Goal: Task Accomplishment & Management: Complete application form

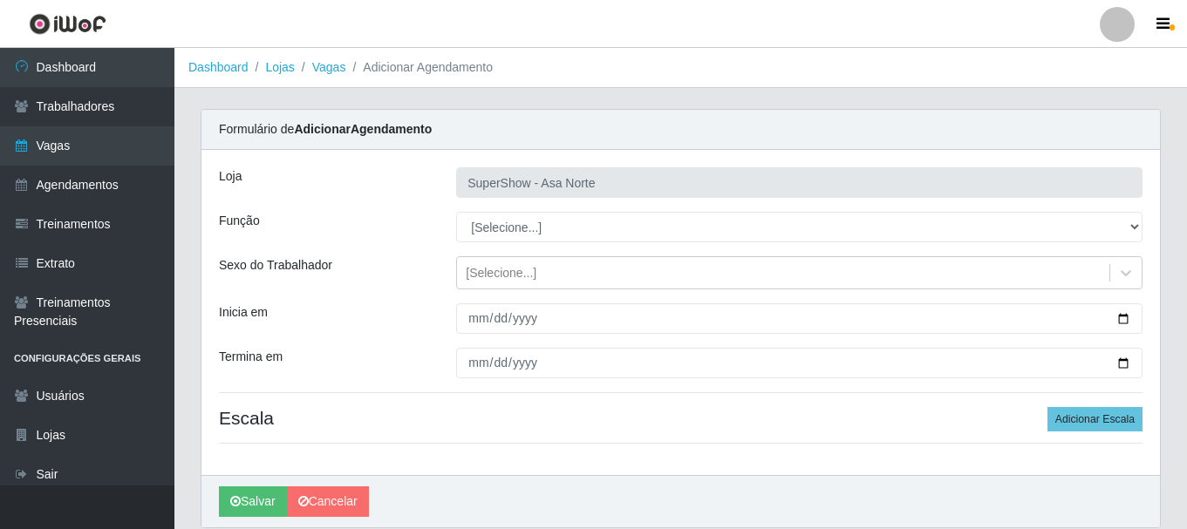
select select "1"
click at [456, 212] on select "[Selecione...] ASG ASG + ASG ++ Auxiliar de Depósito Auxiliar de Depósito + Aux…" at bounding box center [799, 227] width 686 height 31
click at [541, 273] on div "[Selecione...]" at bounding box center [783, 273] width 652 height 29
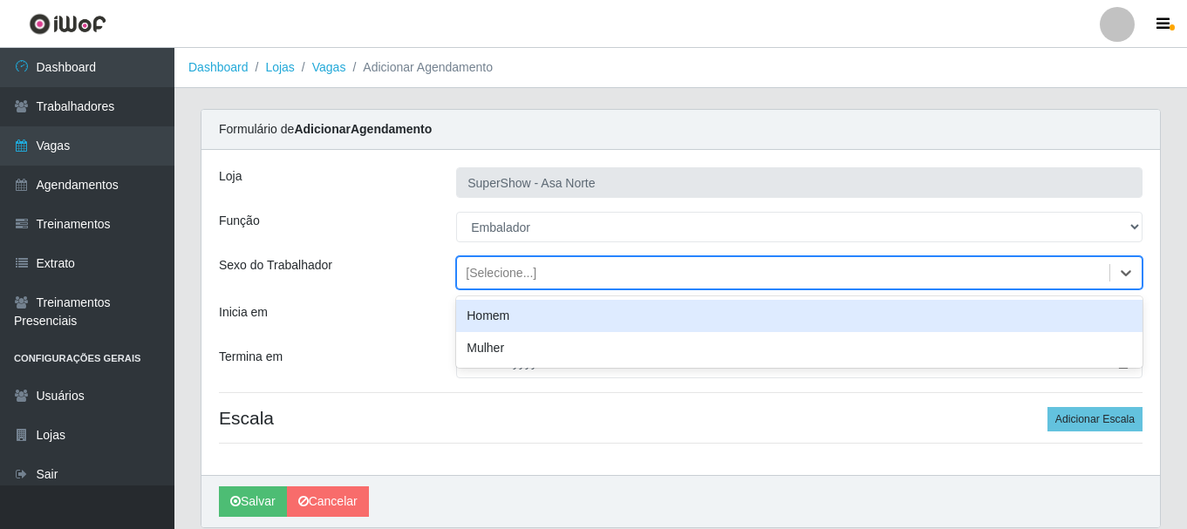
click at [508, 314] on div "Homem" at bounding box center [799, 316] width 686 height 32
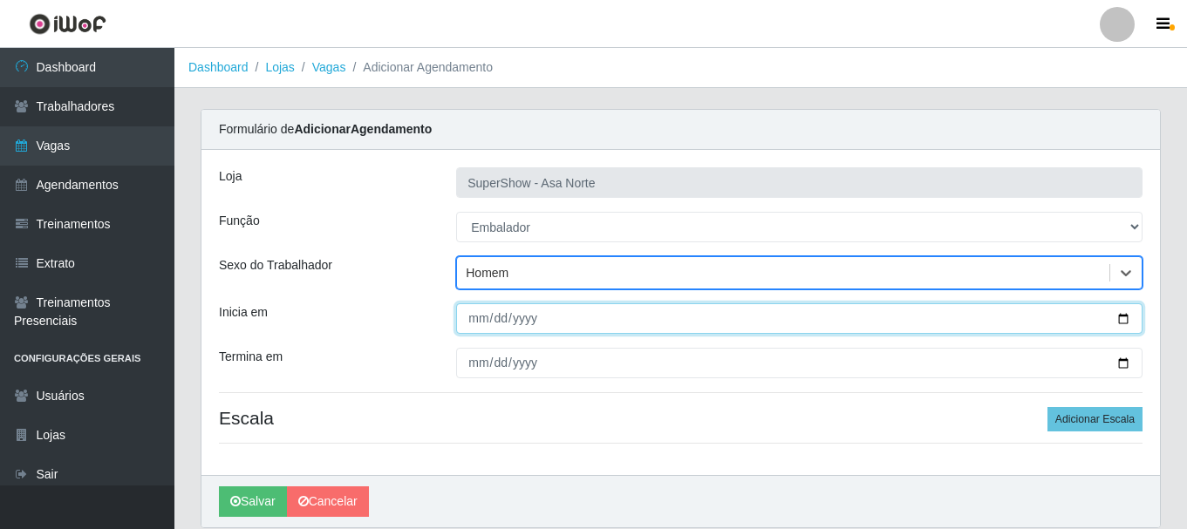
click at [481, 320] on input "Inicia em" at bounding box center [799, 319] width 686 height 31
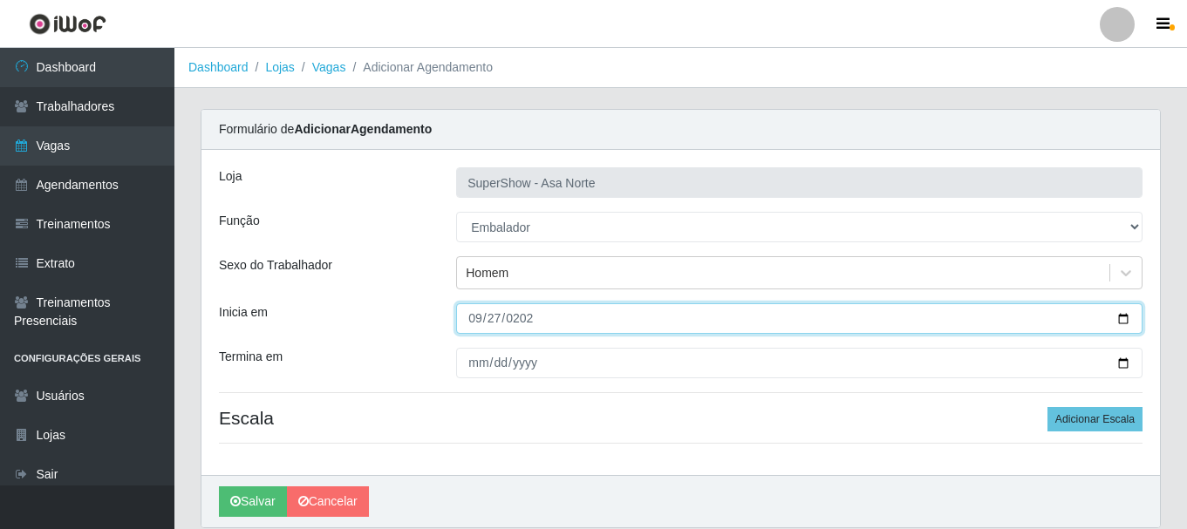
type input "[DATE]"
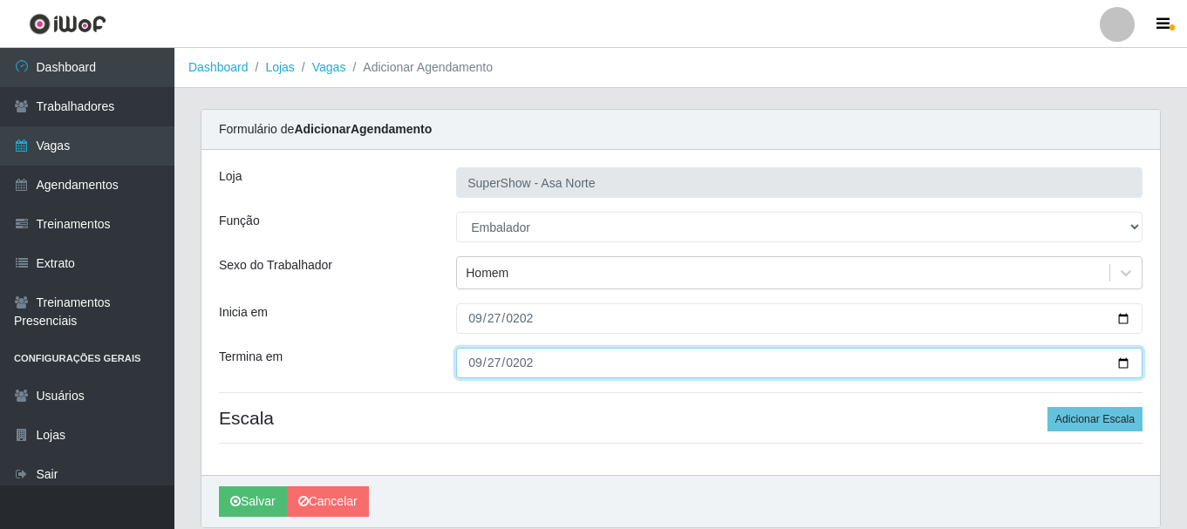
type input "[DATE]"
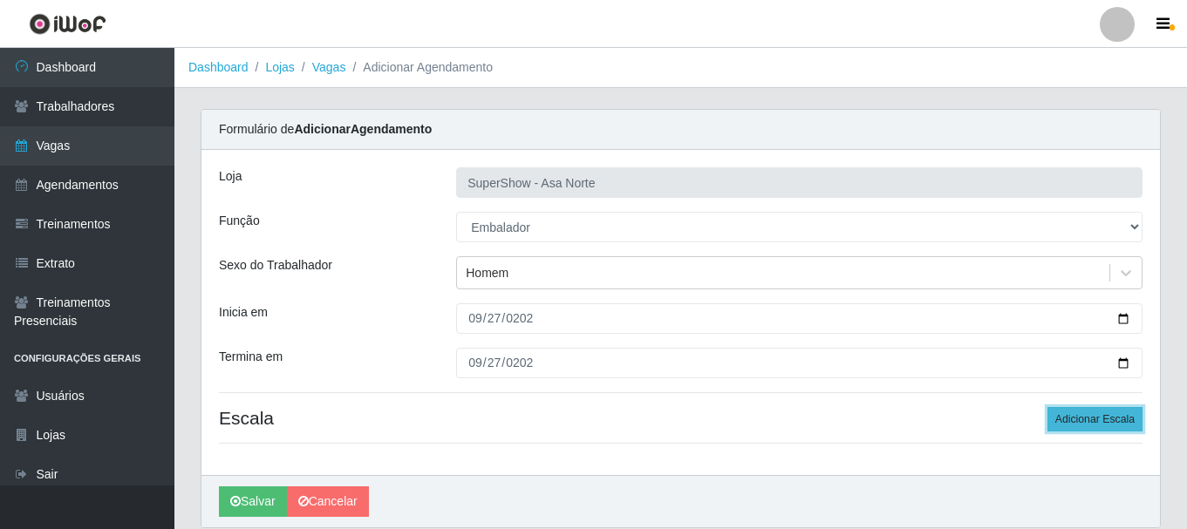
click at [1074, 418] on button "Adicionar Escala" at bounding box center [1094, 419] width 95 height 24
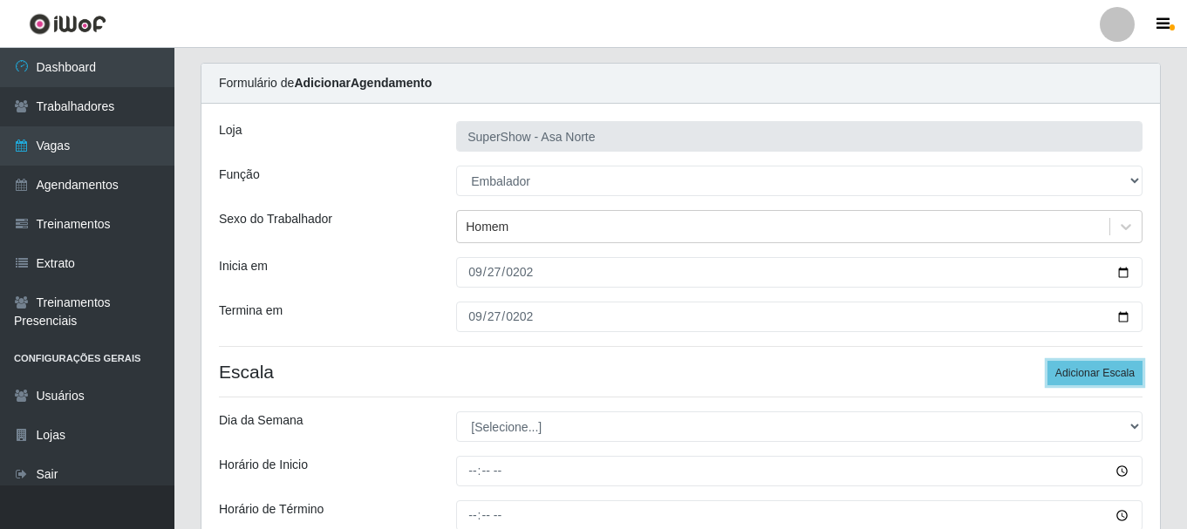
scroll to position [87, 0]
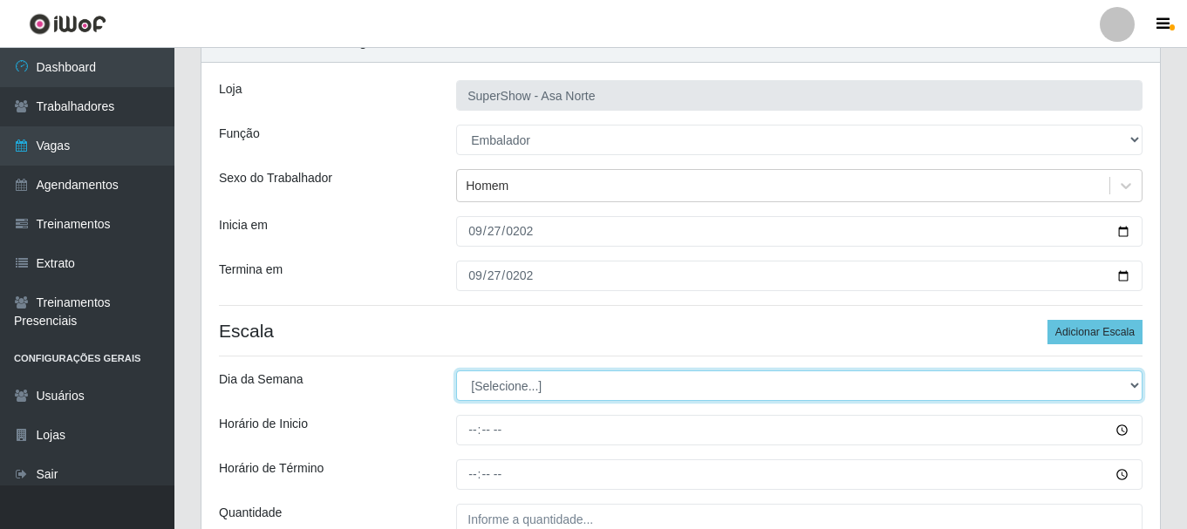
click at [552, 390] on select "[Selecione...] Segunda Terça Quarta Quinta Sexta Sábado Domingo" at bounding box center [799, 386] width 686 height 31
select select "6"
click at [456, 371] on select "[Selecione...] Segunda Terça Quarta Quinta Sexta Sábado Domingo" at bounding box center [799, 386] width 686 height 31
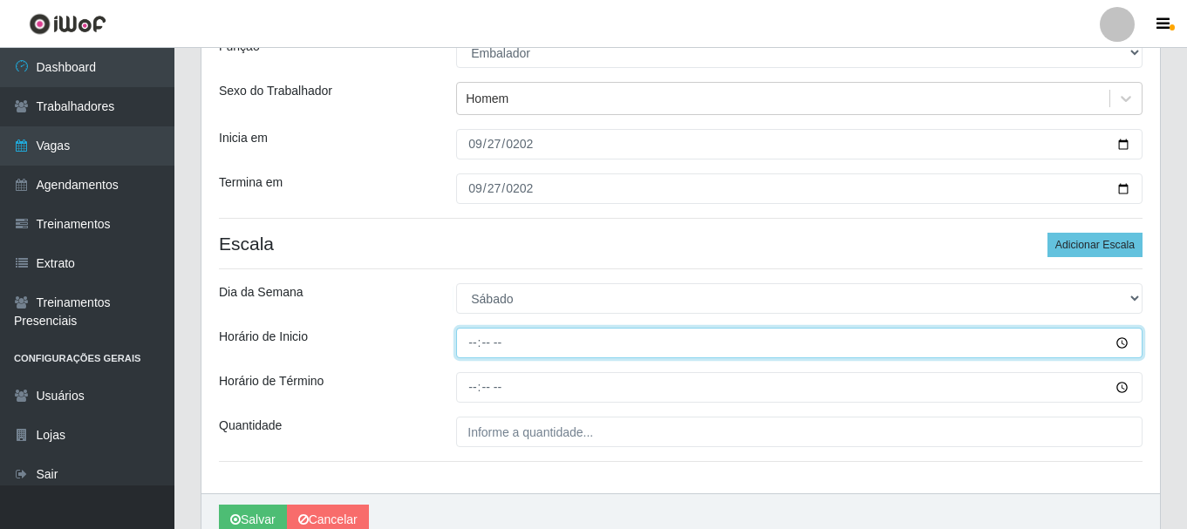
click at [481, 344] on input "Horário de Inicio" at bounding box center [799, 343] width 686 height 31
type input "08:00"
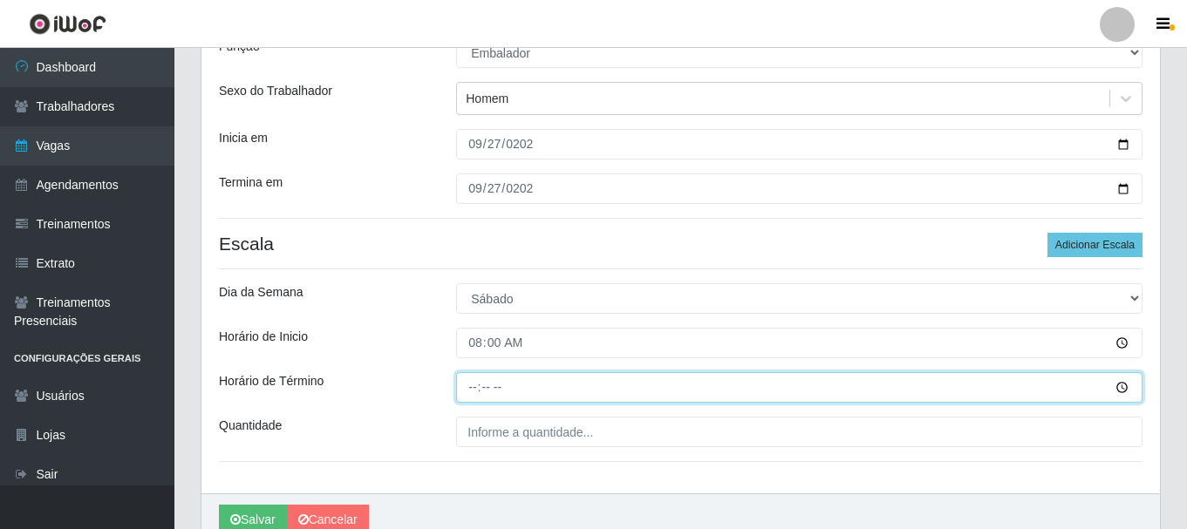
type input "14:00"
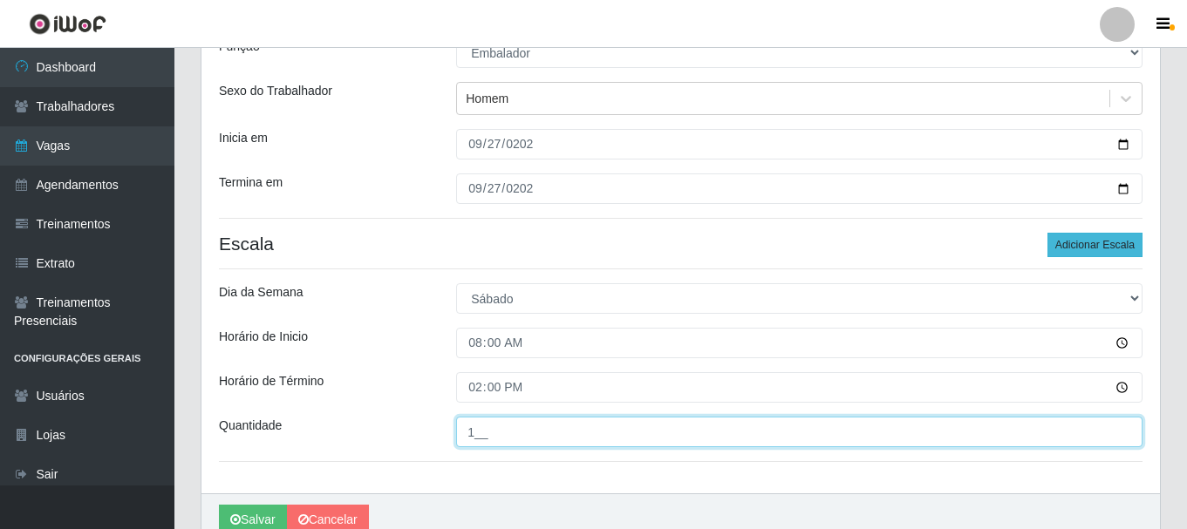
type input "1__"
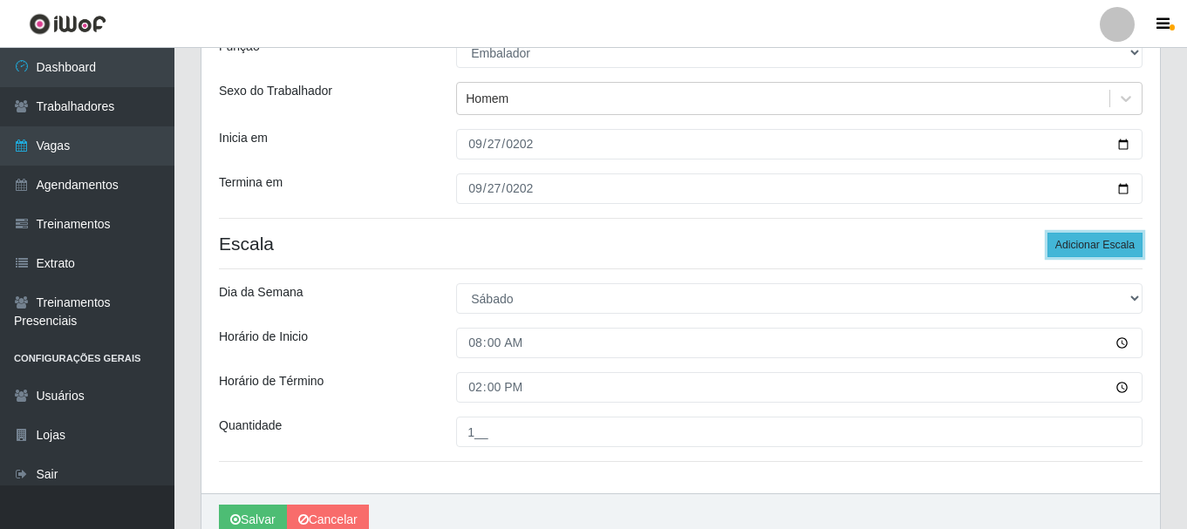
click at [1097, 236] on button "Adicionar Escala" at bounding box center [1094, 245] width 95 height 24
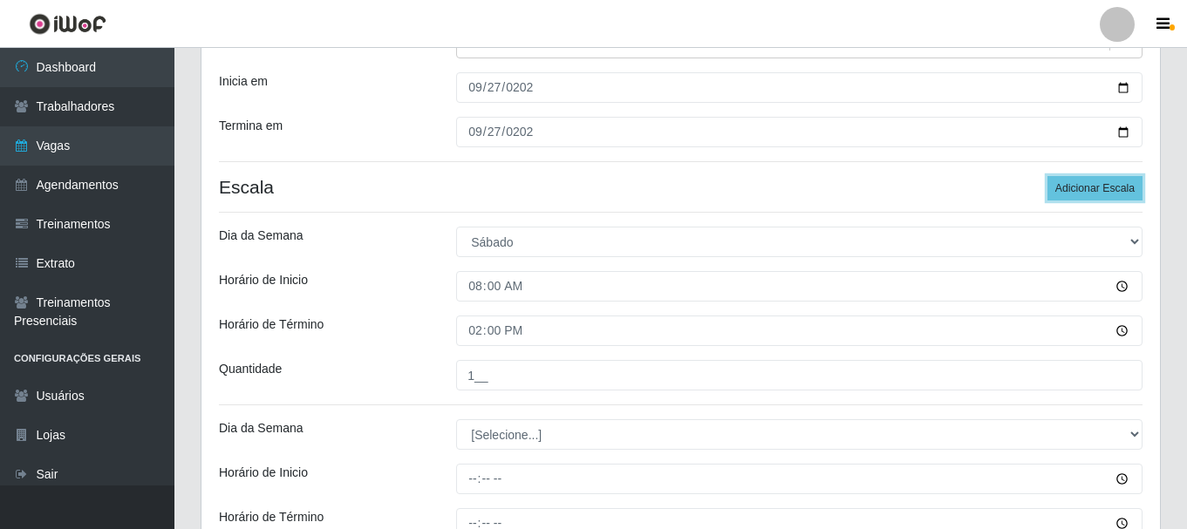
scroll to position [262, 0]
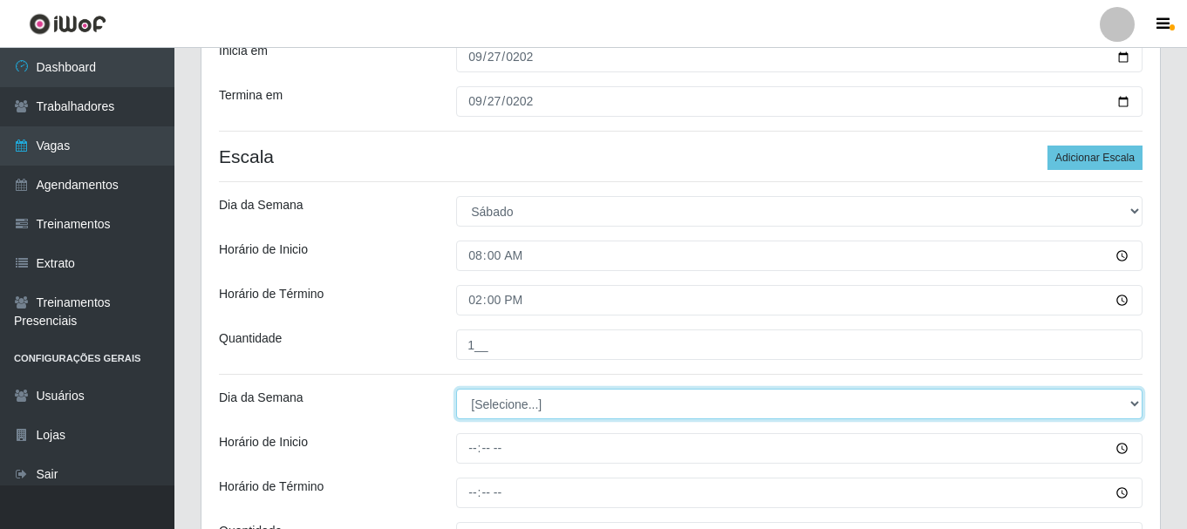
click at [540, 404] on select "[Selecione...] Segunda Terça Quarta Quinta Sexta Sábado Domingo" at bounding box center [799, 404] width 686 height 31
select select "6"
click at [456, 389] on select "[Selecione...] Segunda Terça Quarta Quinta Sexta Sábado Domingo" at bounding box center [799, 404] width 686 height 31
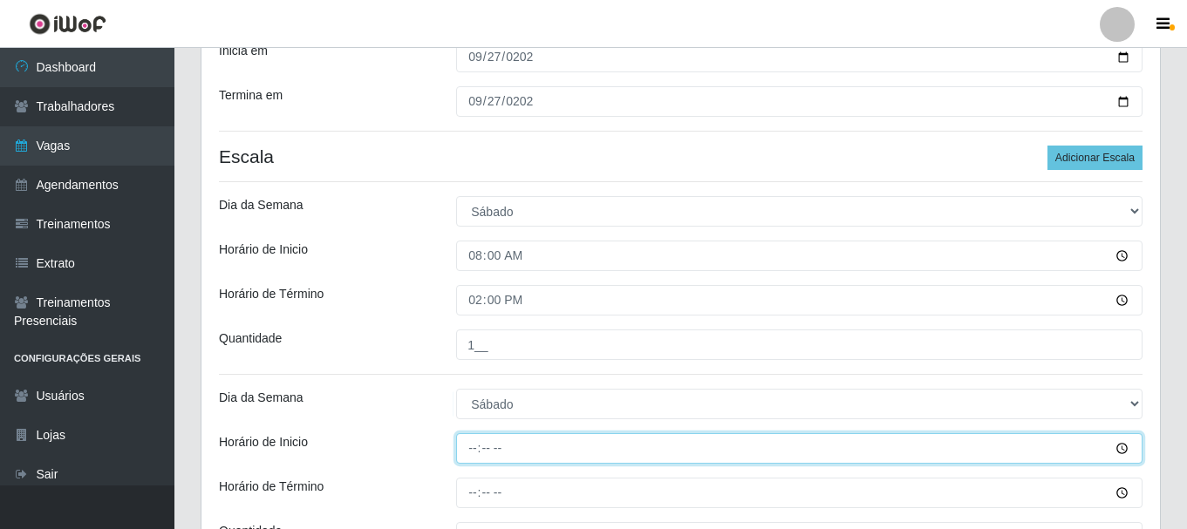
click at [475, 454] on input "Horário de Inicio" at bounding box center [799, 448] width 686 height 31
type input "09:00"
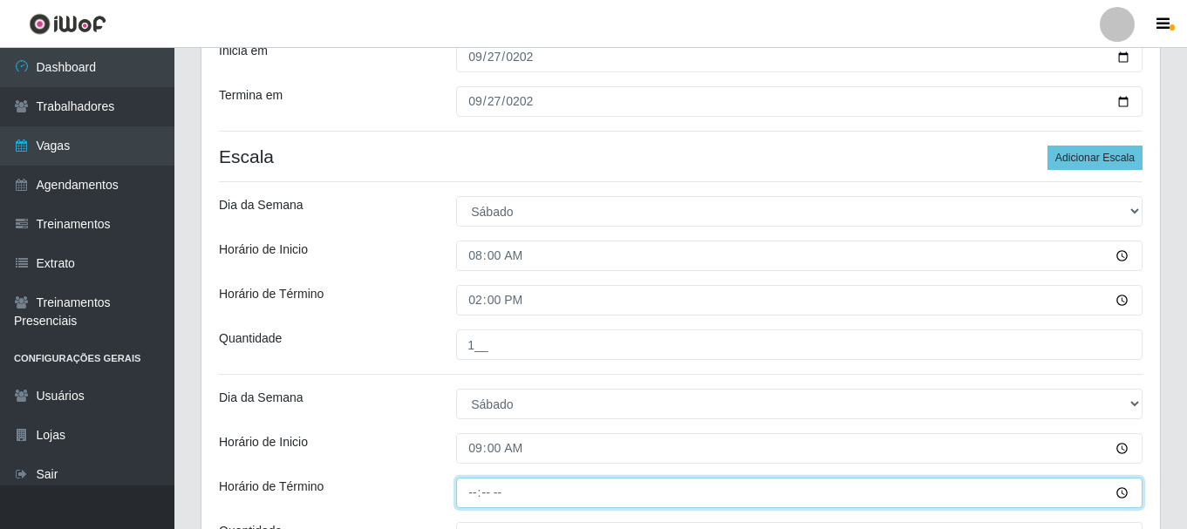
type input "15:00"
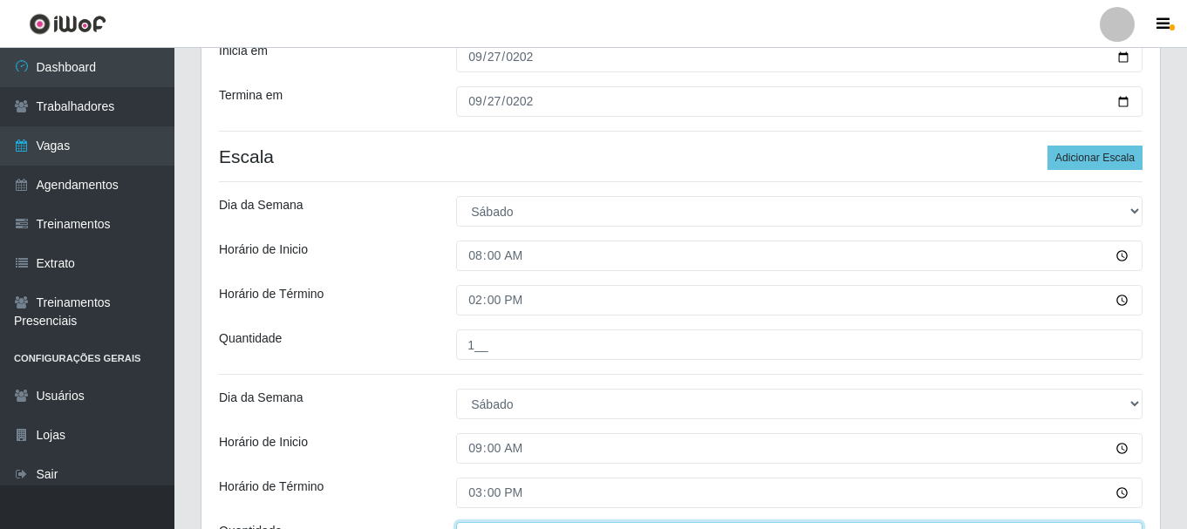
scroll to position [285, 0]
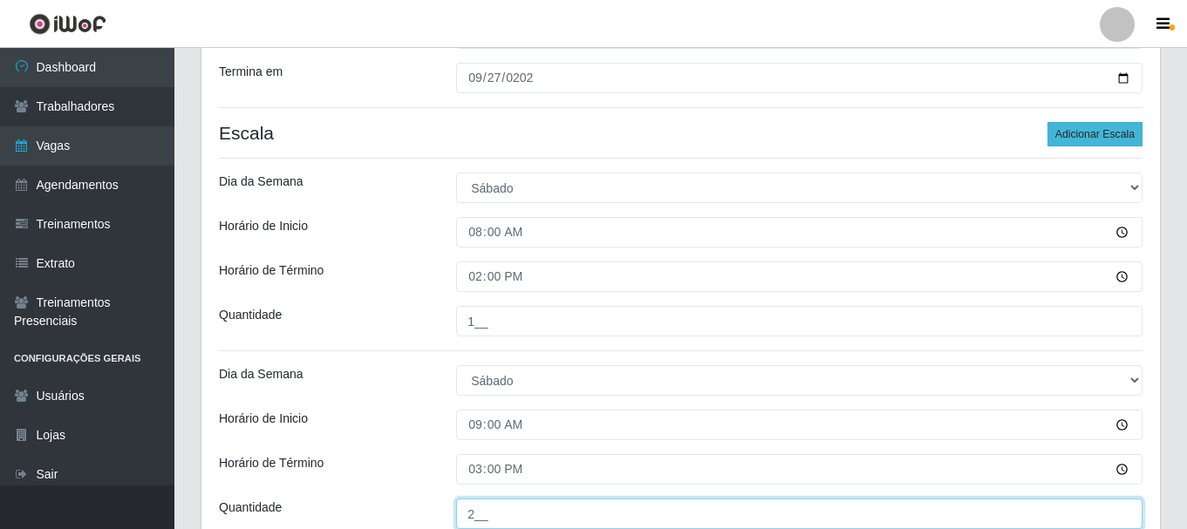
type input "2__"
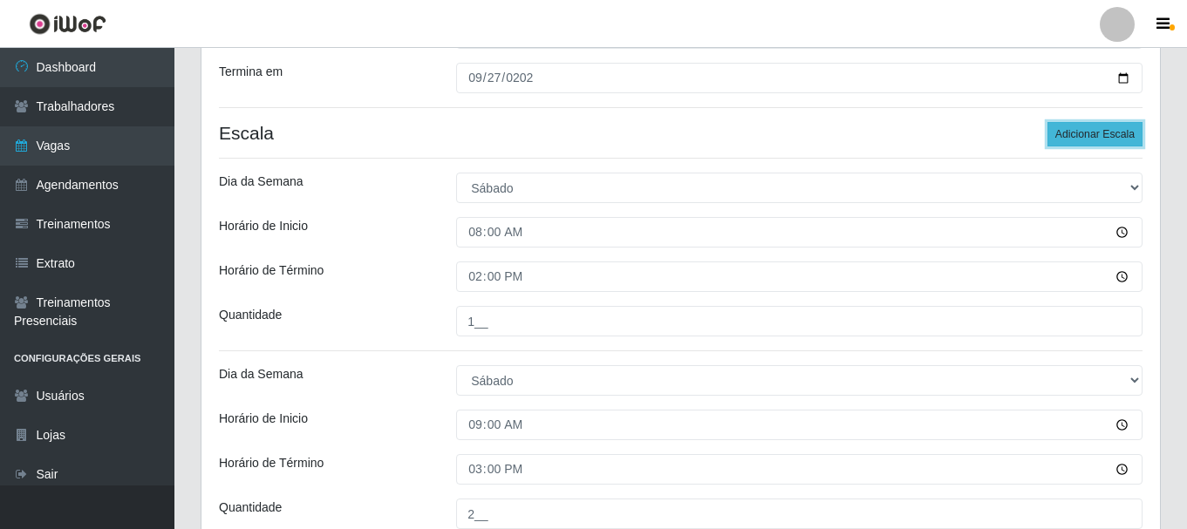
click at [1090, 129] on button "Adicionar Escala" at bounding box center [1094, 134] width 95 height 24
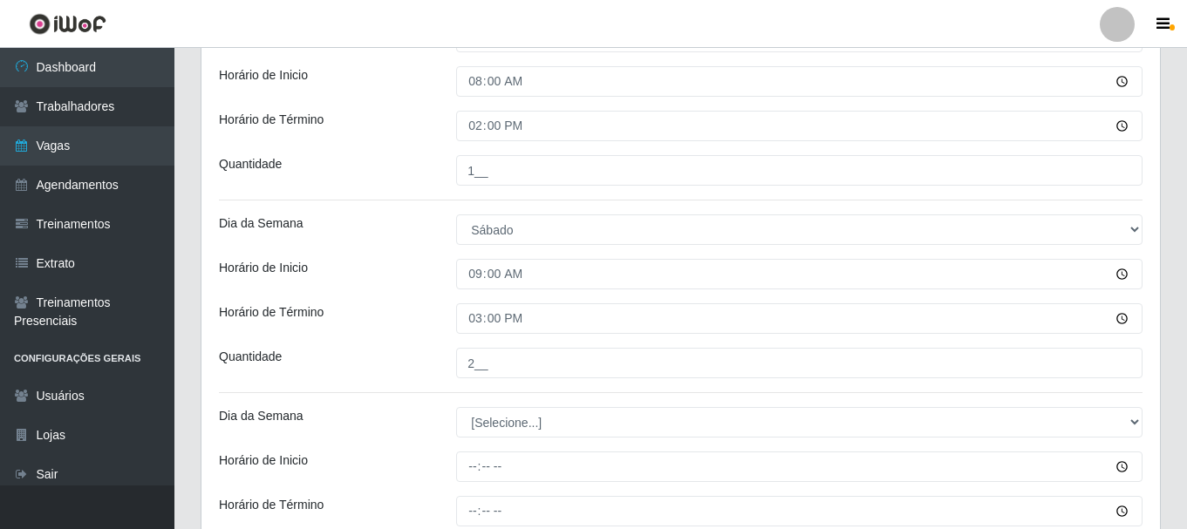
scroll to position [460, 0]
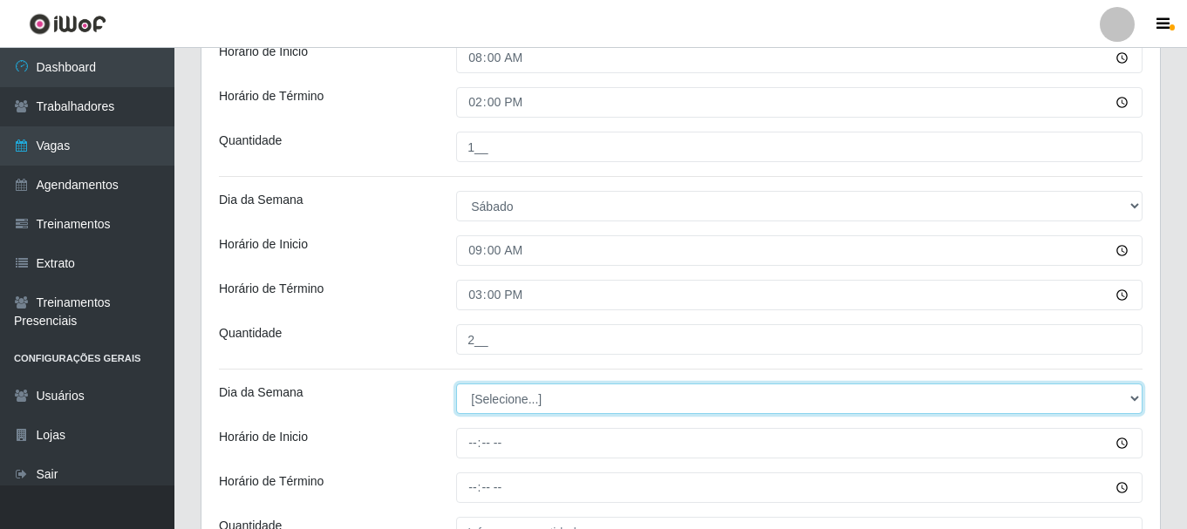
click at [513, 406] on select "[Selecione...] Segunda Terça Quarta Quinta Sexta Sábado Domingo" at bounding box center [799, 399] width 686 height 31
select select "6"
click at [456, 384] on select "[Selecione...] Segunda Terça Quarta Quinta Sexta Sábado Domingo" at bounding box center [799, 399] width 686 height 31
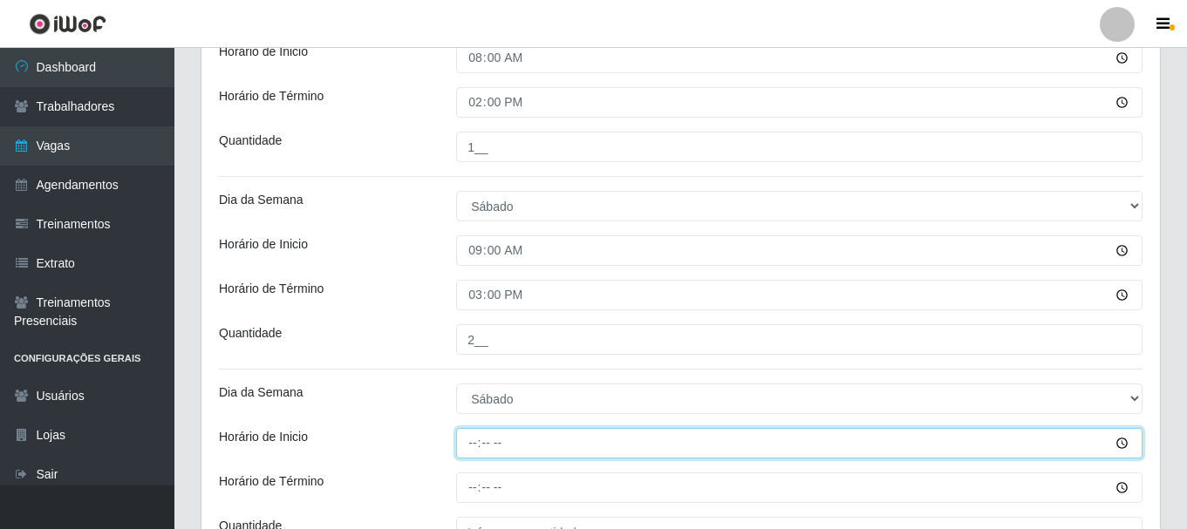
click at [476, 447] on input "Horário de Inicio" at bounding box center [799, 443] width 686 height 31
type input "15:20"
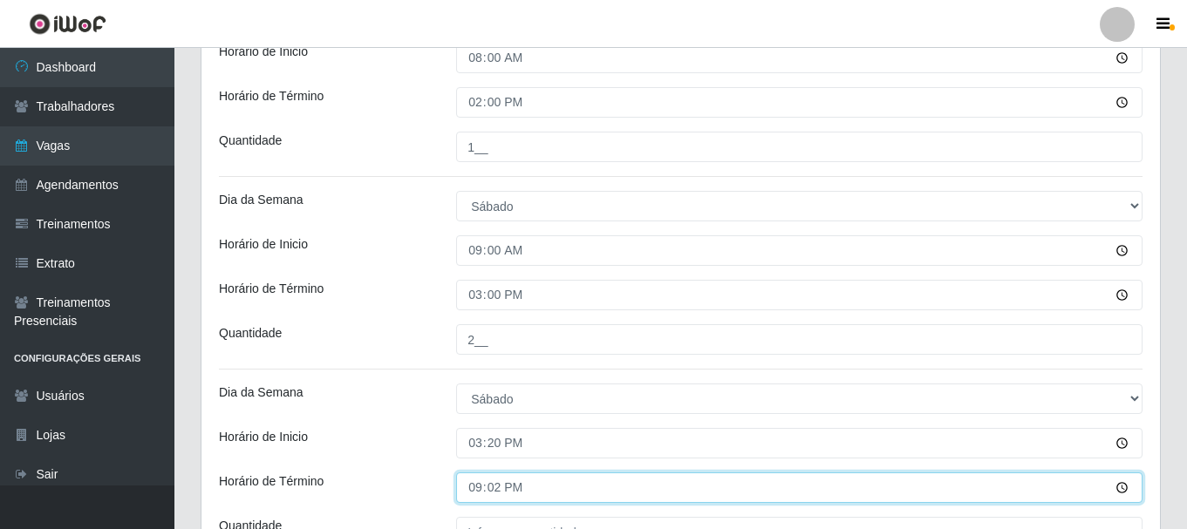
type input "21:20"
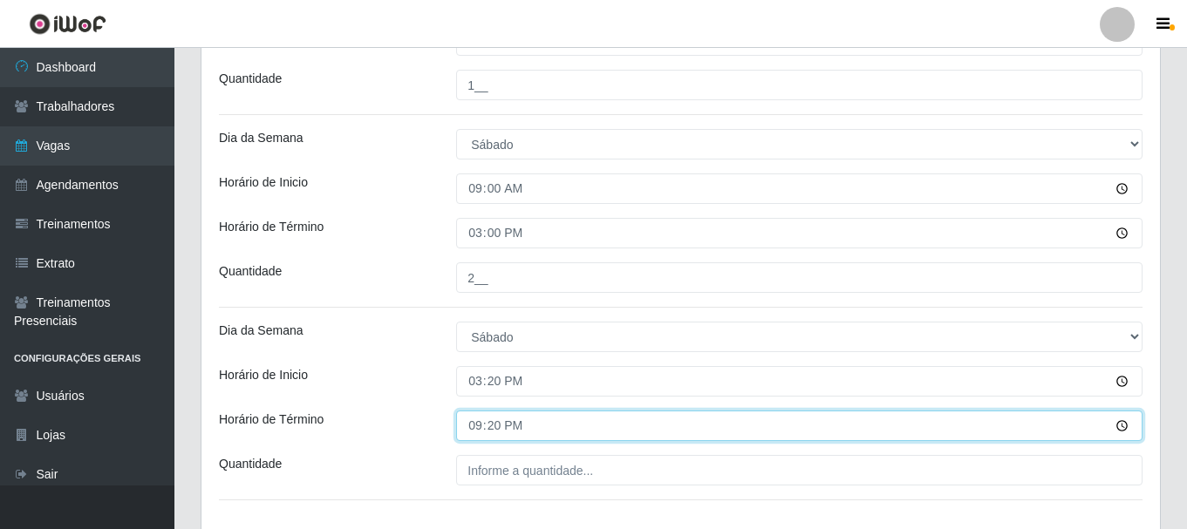
scroll to position [547, 0]
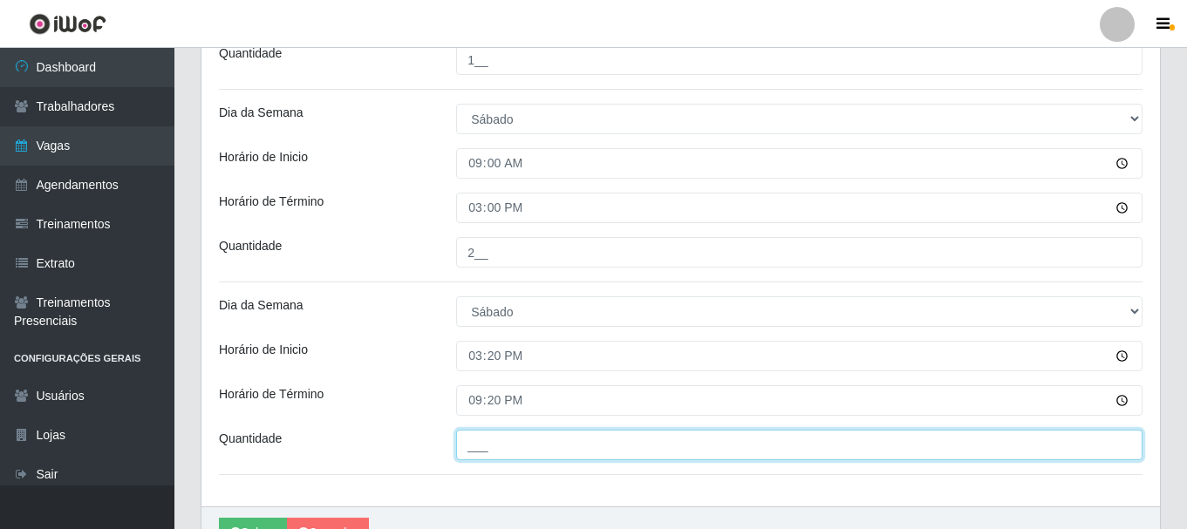
click at [489, 450] on input "___" at bounding box center [799, 445] width 686 height 31
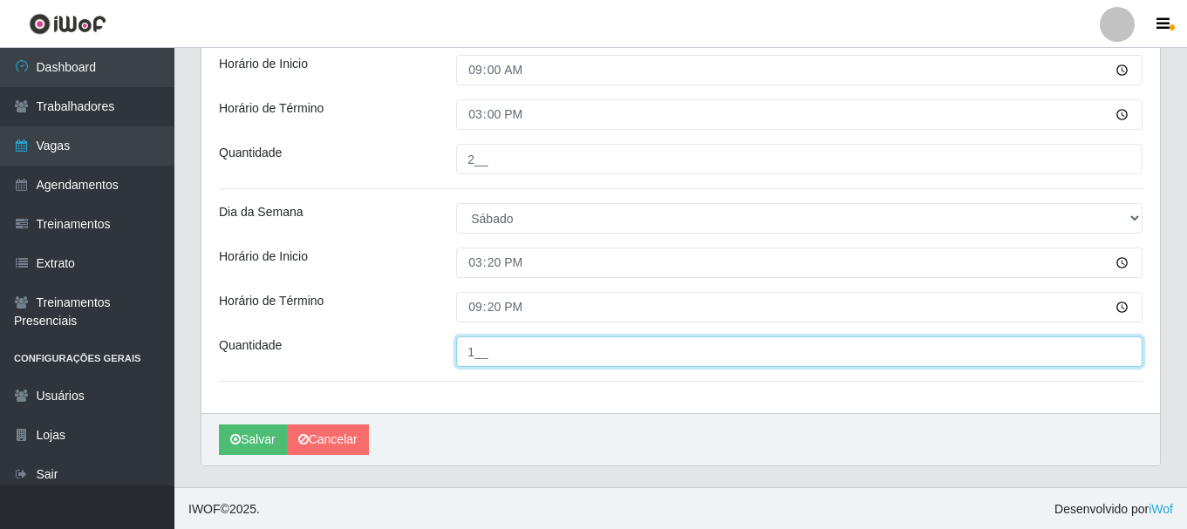
scroll to position [642, 0]
type input "1__"
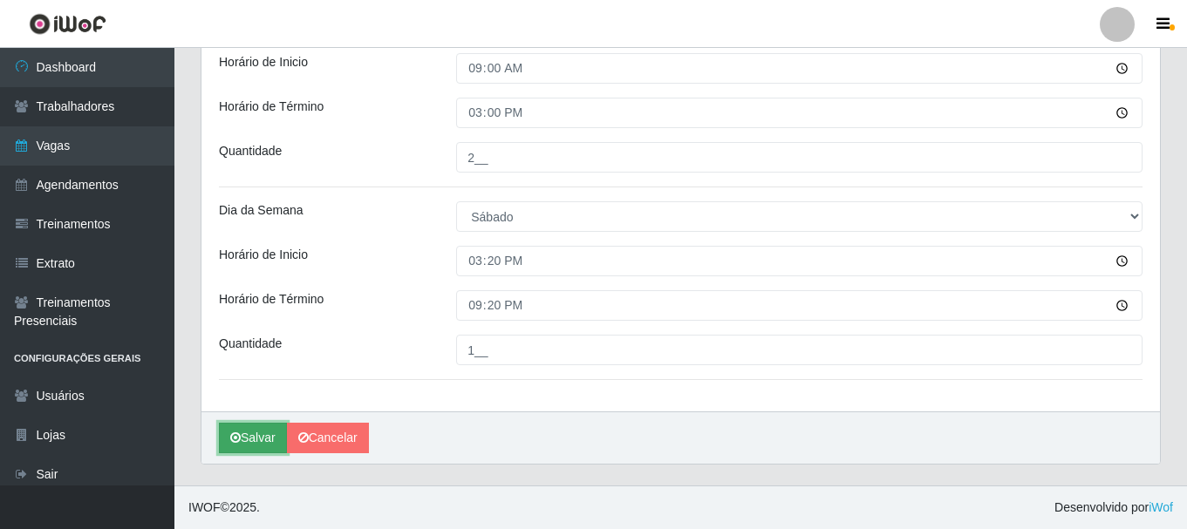
click at [269, 432] on button "Salvar" at bounding box center [253, 438] width 68 height 31
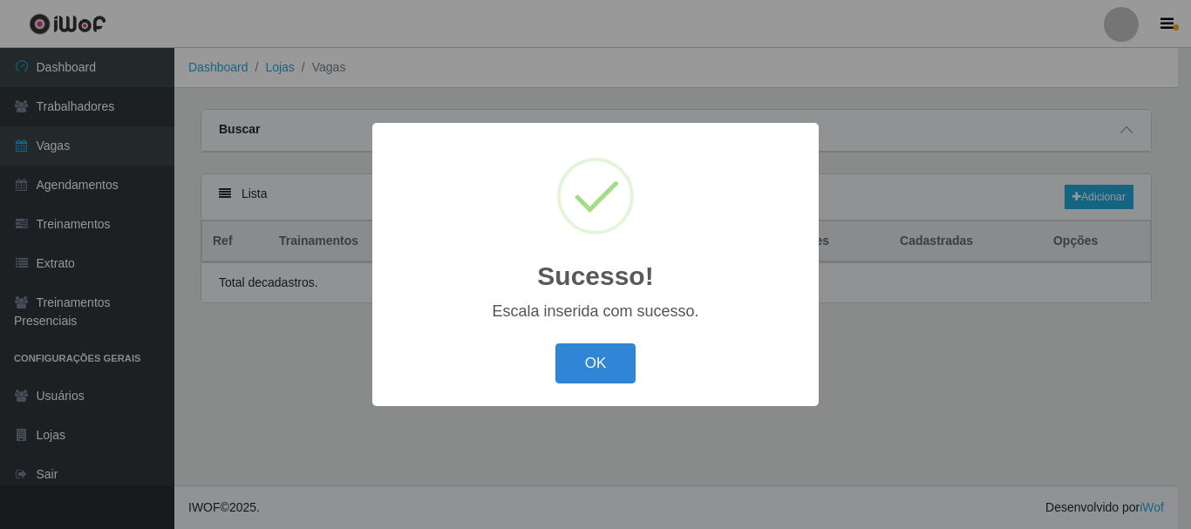
click at [597, 344] on div "OK Cancel" at bounding box center [596, 363] width 412 height 50
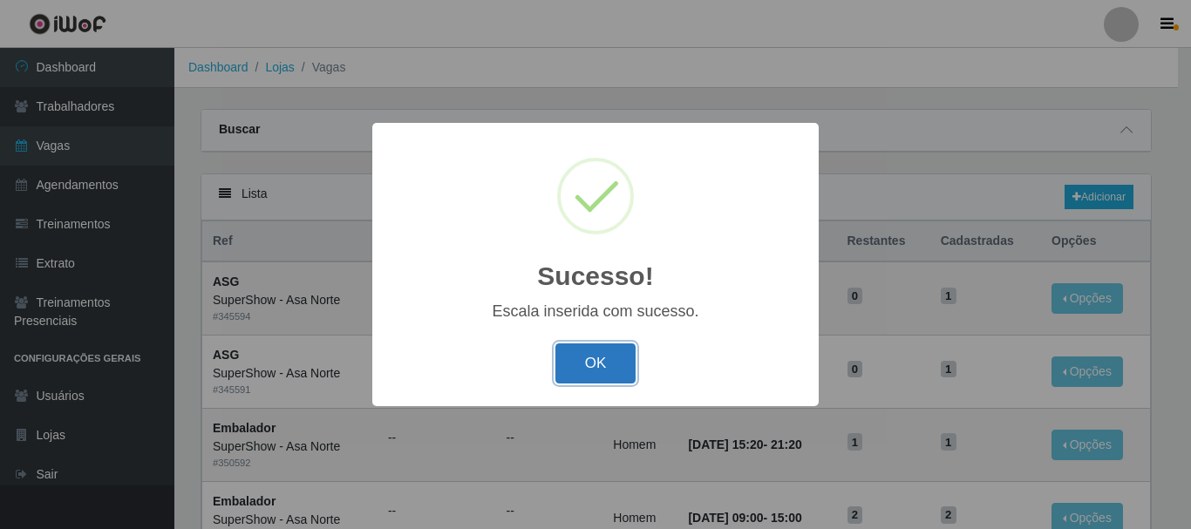
click at [605, 358] on button "OK" at bounding box center [596, 364] width 81 height 41
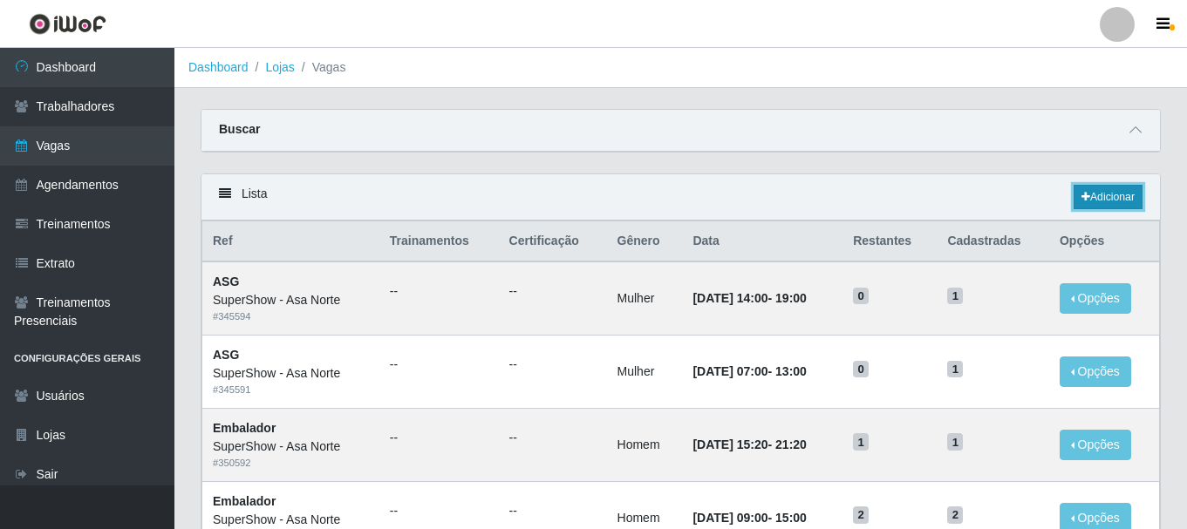
click at [1096, 191] on link "Adicionar" at bounding box center [1108, 197] width 69 height 24
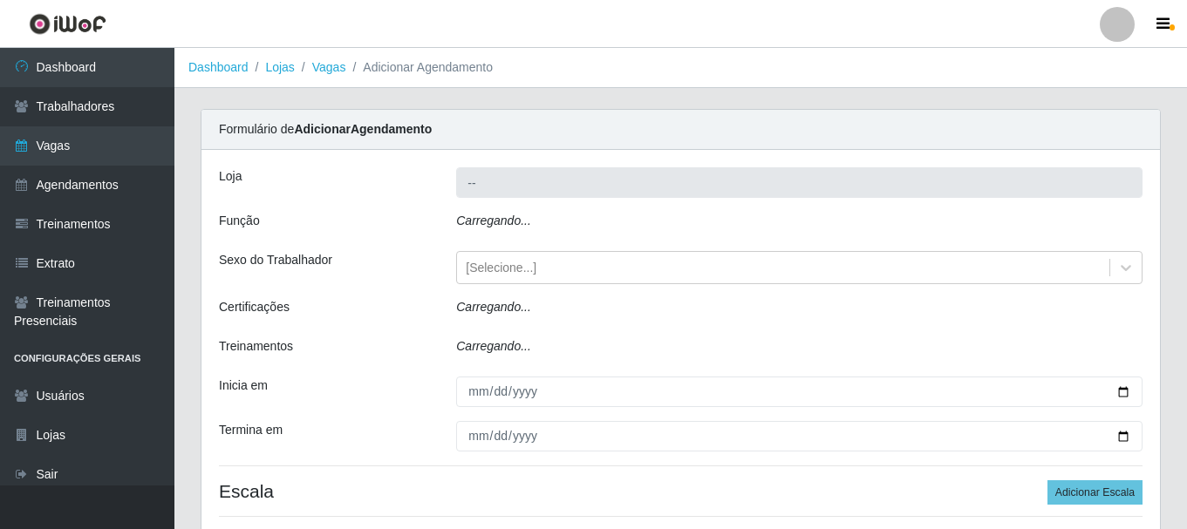
type input "SuperShow - Asa Norte"
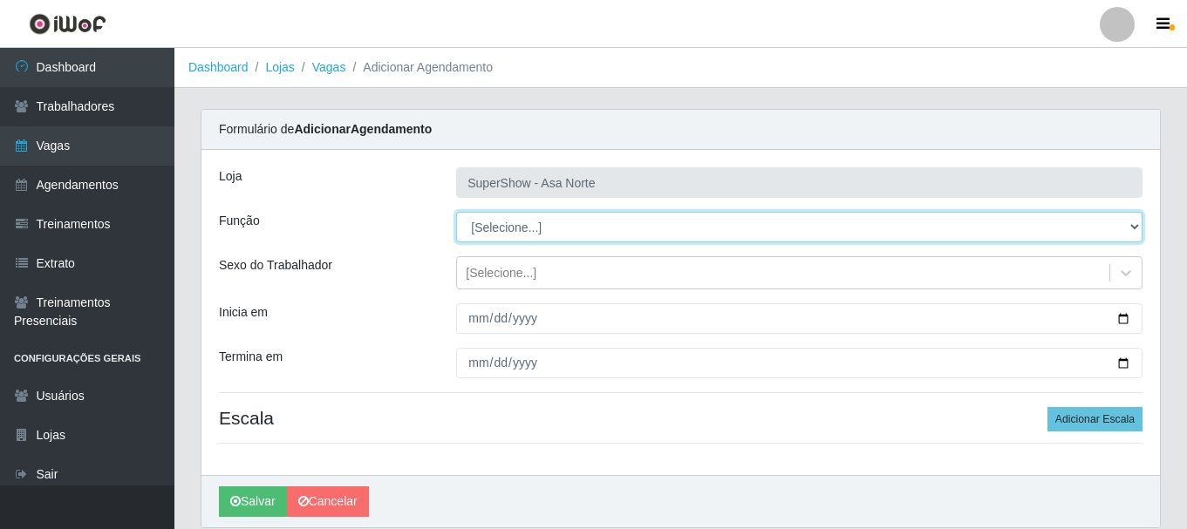
click at [553, 226] on select "[Selecione...] ASG ASG + ASG ++ Auxiliar de Depósito Auxiliar de Depósito + Aux…" at bounding box center [799, 227] width 686 height 31
select select "1"
click at [456, 212] on select "[Selecione...] ASG ASG + ASG ++ Auxiliar de Depósito Auxiliar de Depósito + Aux…" at bounding box center [799, 227] width 686 height 31
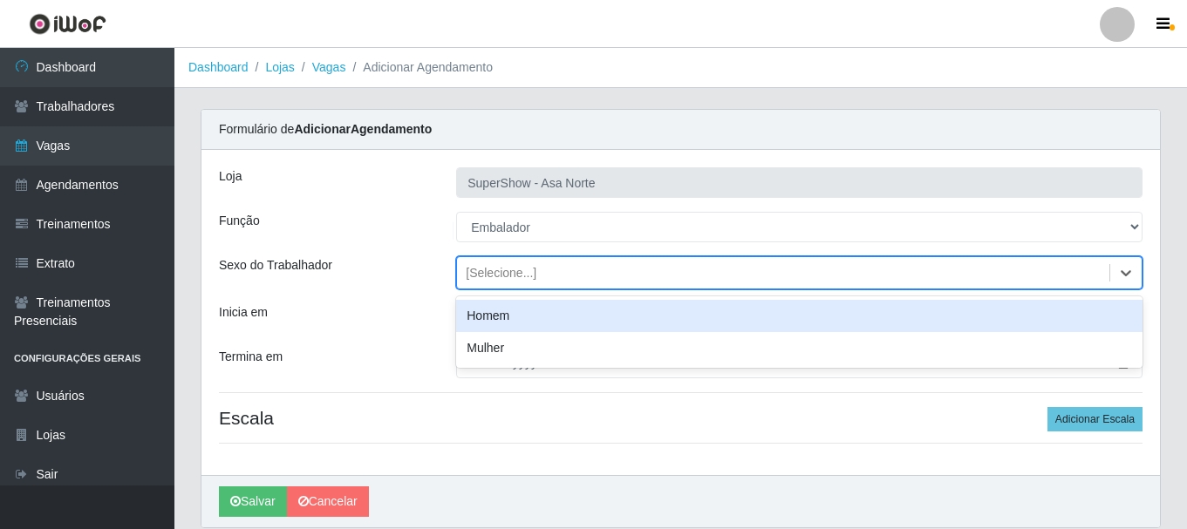
click at [521, 274] on div "[Selecione...]" at bounding box center [501, 273] width 71 height 18
click at [508, 321] on div "Homem" at bounding box center [799, 316] width 686 height 32
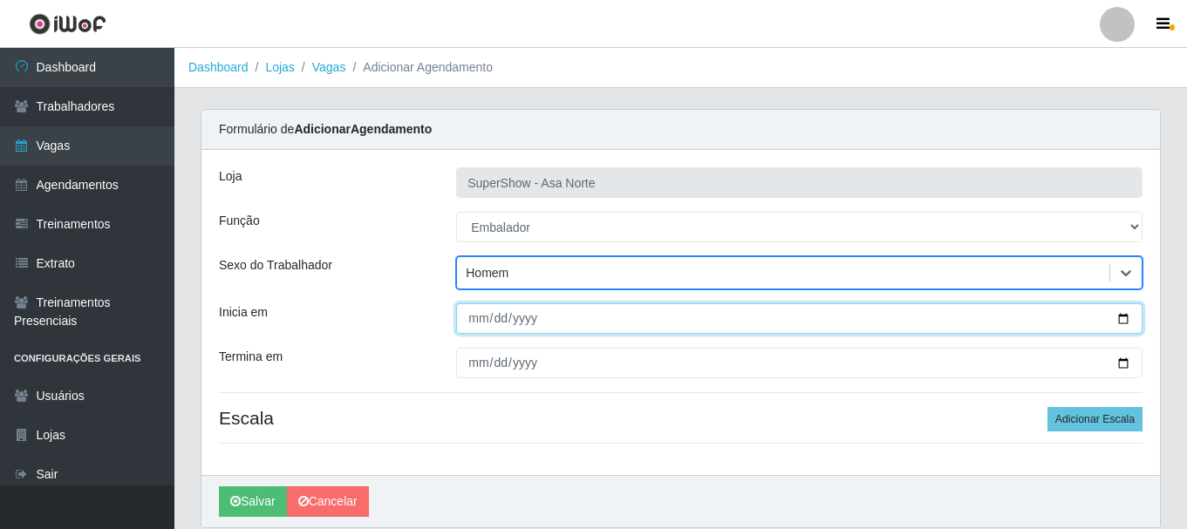
click at [483, 327] on input "Inicia em" at bounding box center [799, 319] width 686 height 31
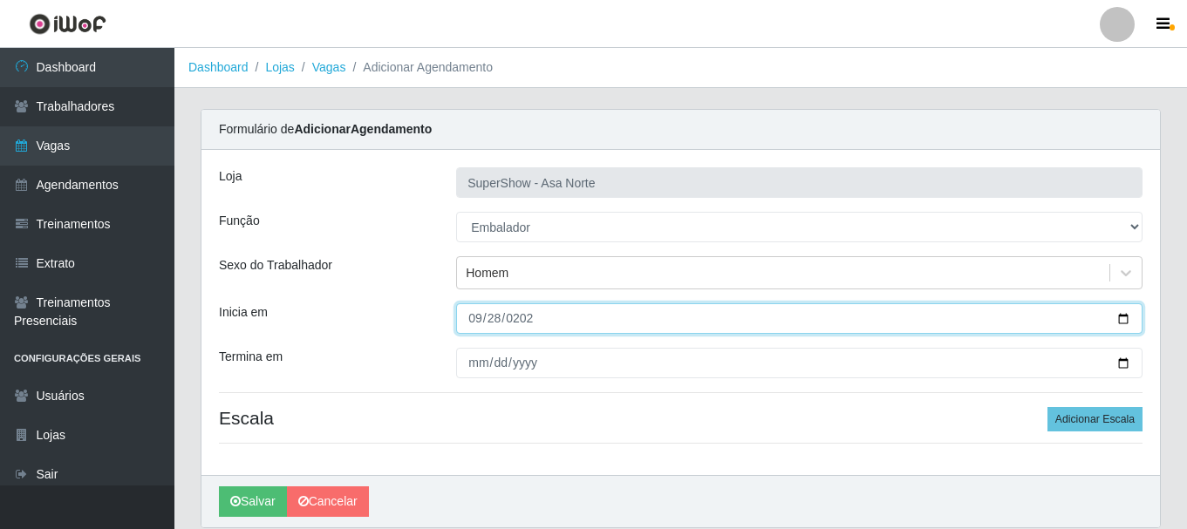
type input "[DATE]"
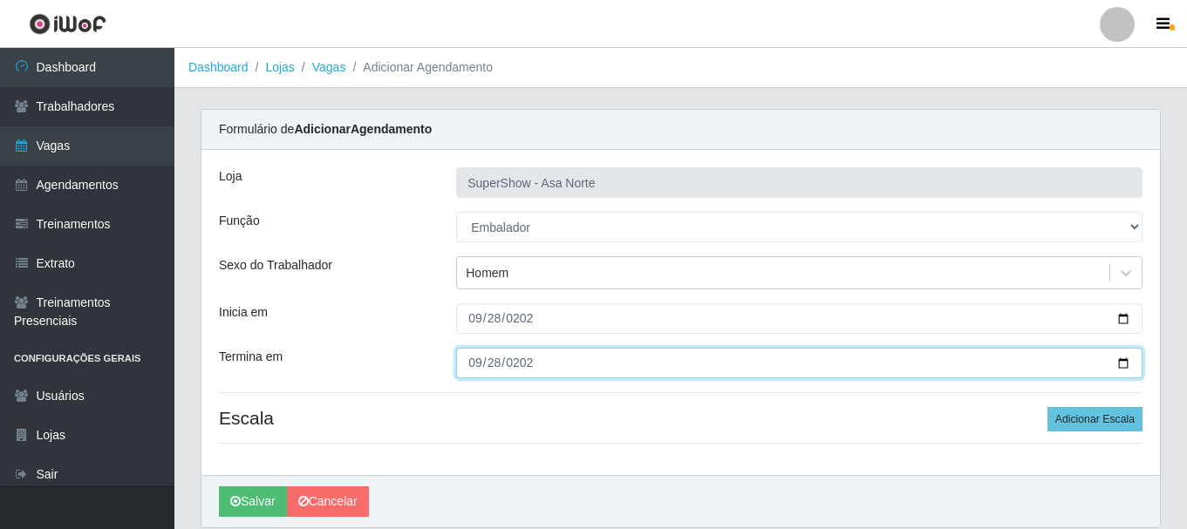
type input "[DATE]"
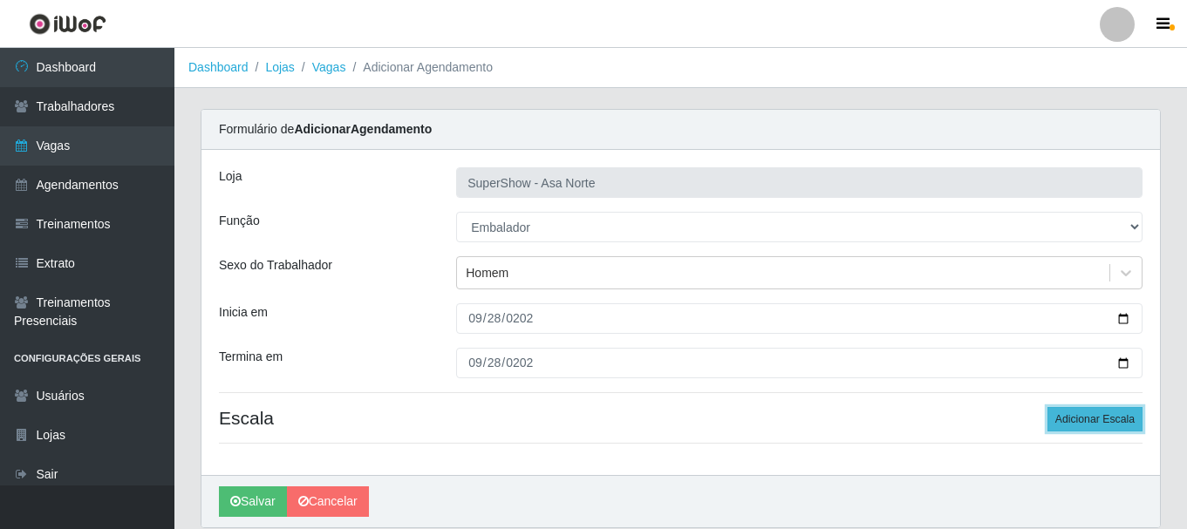
click at [1113, 413] on button "Adicionar Escala" at bounding box center [1094, 419] width 95 height 24
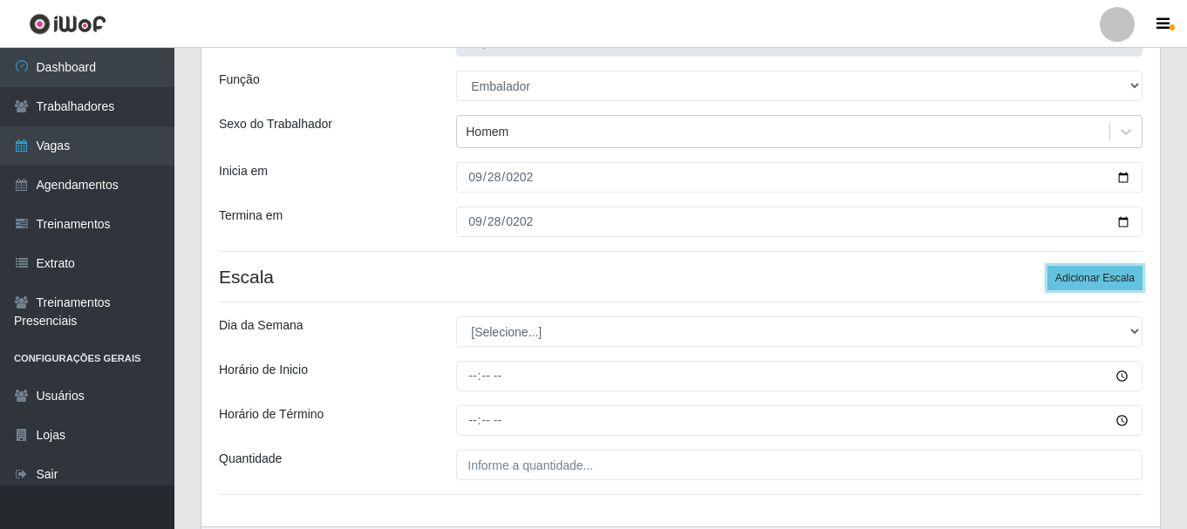
scroll to position [174, 0]
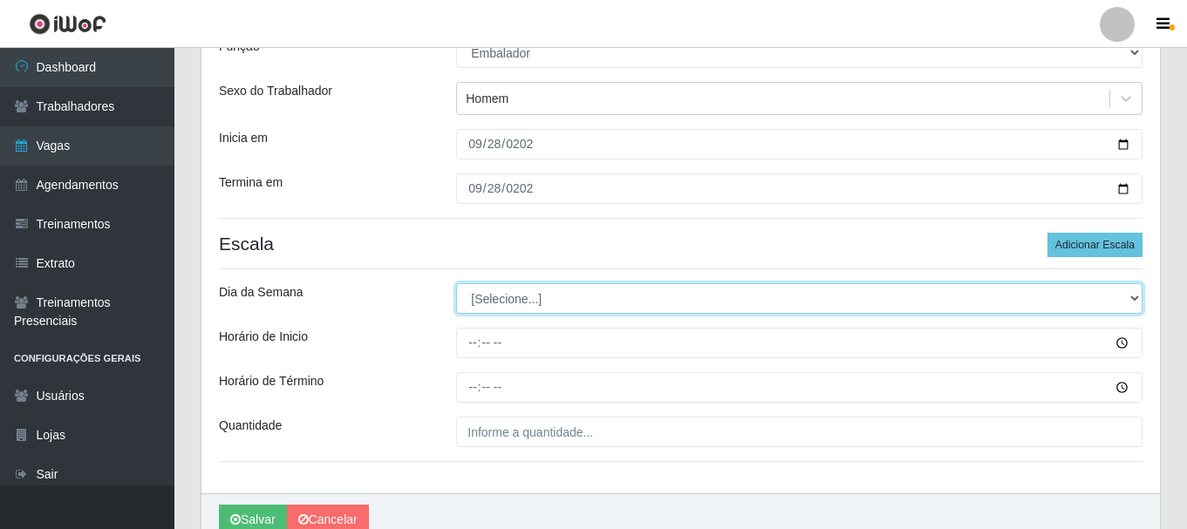
click at [554, 297] on select "[Selecione...] Segunda Terça Quarta Quinta Sexta Sábado Domingo" at bounding box center [799, 298] width 686 height 31
select select "0"
click at [456, 283] on select "[Selecione...] Segunda Terça Quarta Quinta Sexta Sábado Domingo" at bounding box center [799, 298] width 686 height 31
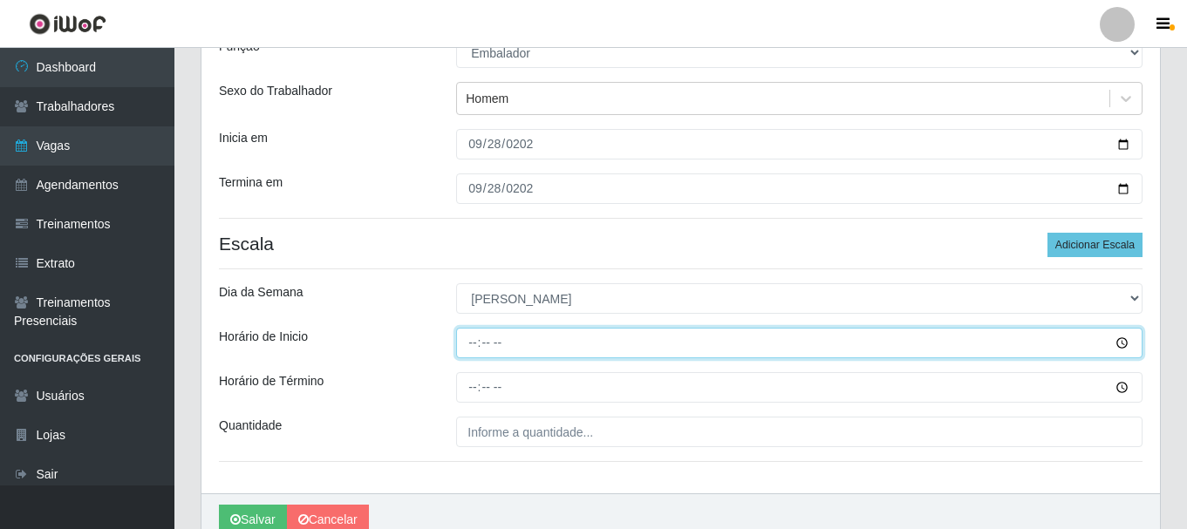
click at [475, 345] on input "Horário de Inicio" at bounding box center [799, 343] width 686 height 31
type input "06:30"
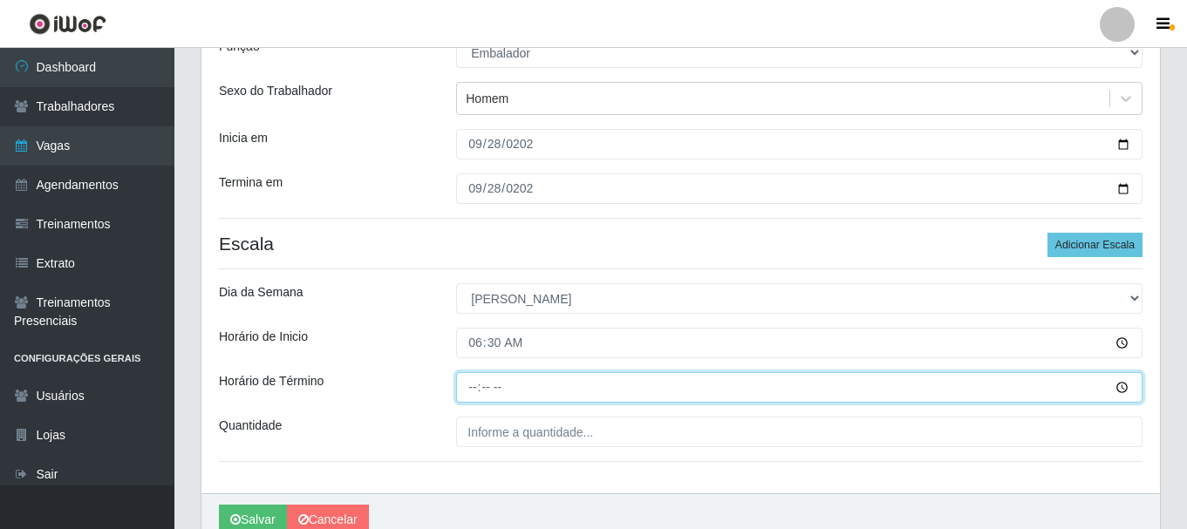
type input "12:00"
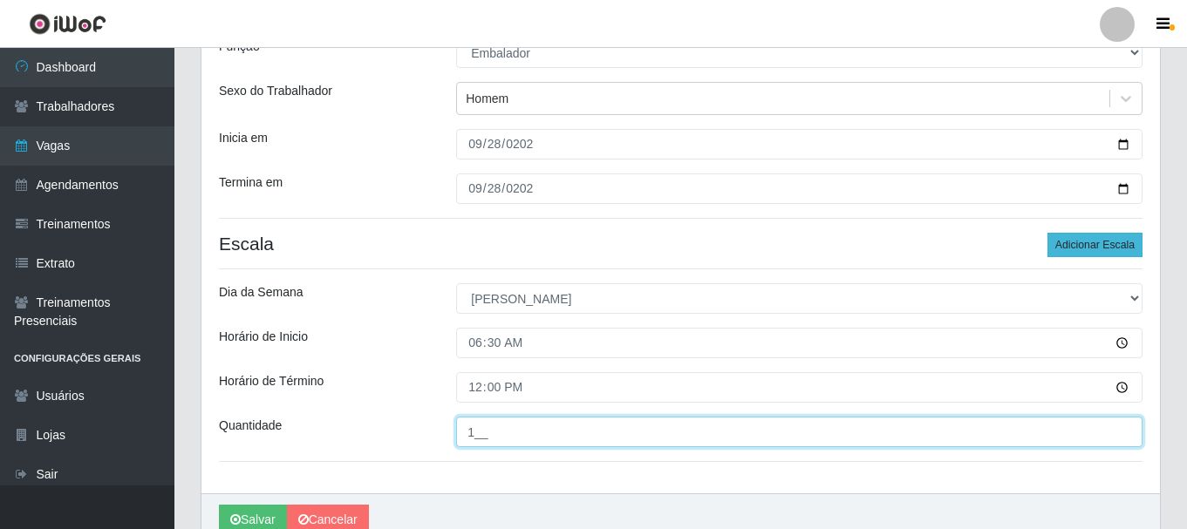
type input "1__"
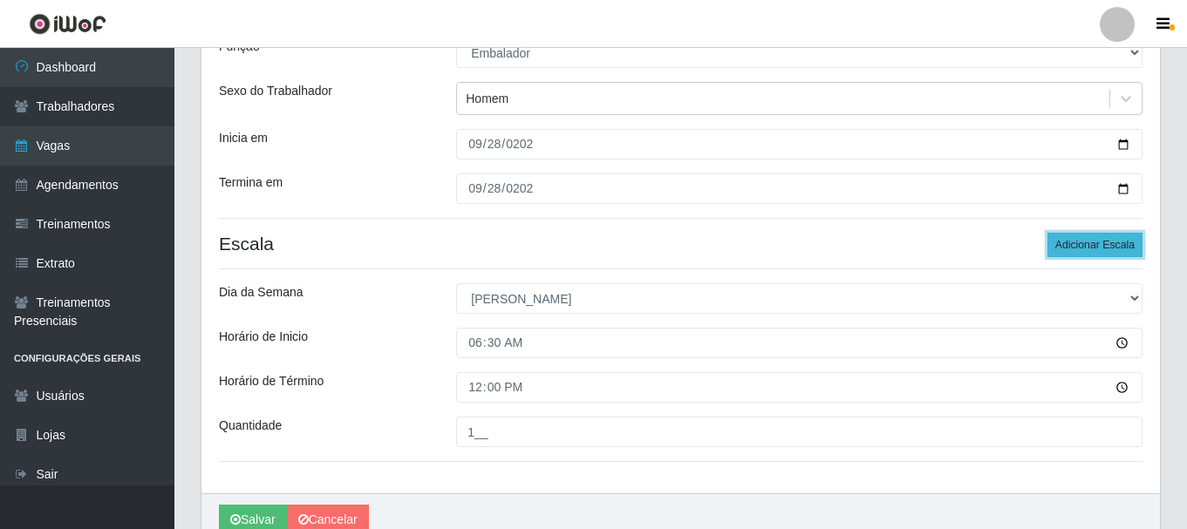
click at [1092, 238] on button "Adicionar Escala" at bounding box center [1094, 245] width 95 height 24
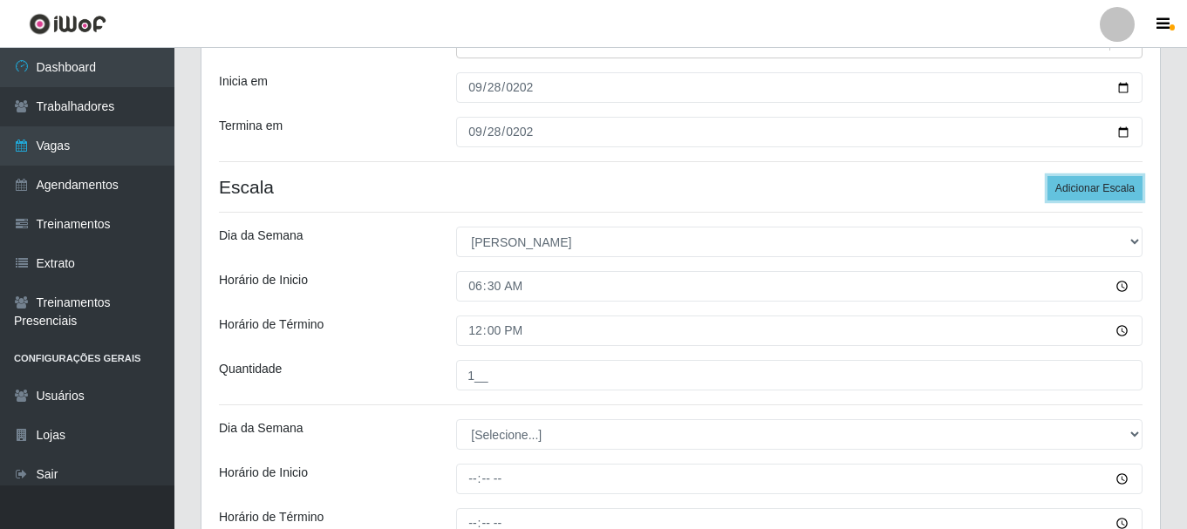
scroll to position [262, 0]
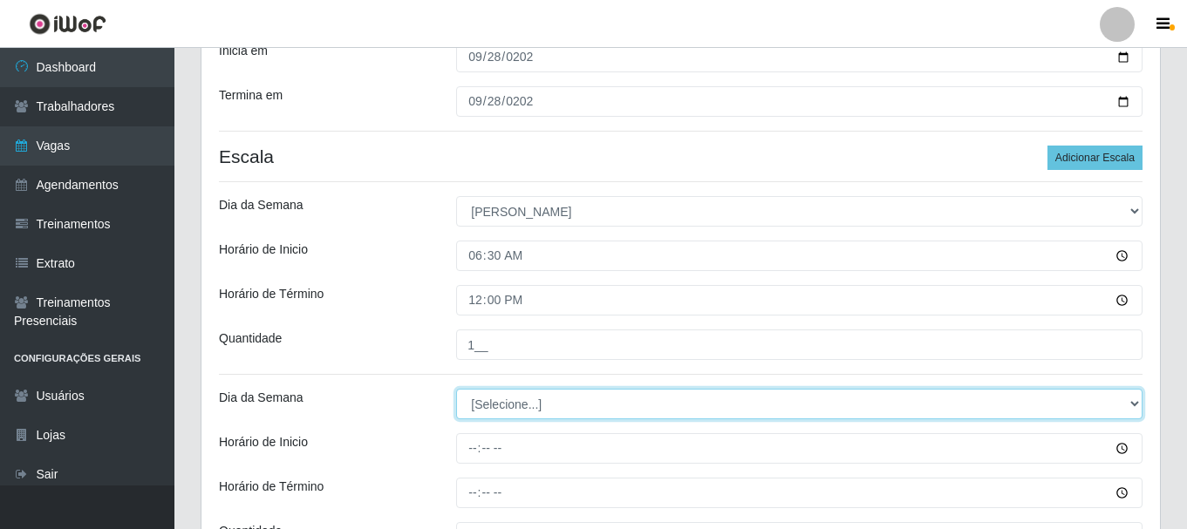
click at [508, 405] on select "[Selecione...] Segunda Terça Quarta Quinta Sexta Sábado Domingo" at bounding box center [799, 404] width 686 height 31
select select "0"
click at [456, 389] on select "[Selecione...] Segunda Terça Quarta Quinta Sexta Sábado Domingo" at bounding box center [799, 404] width 686 height 31
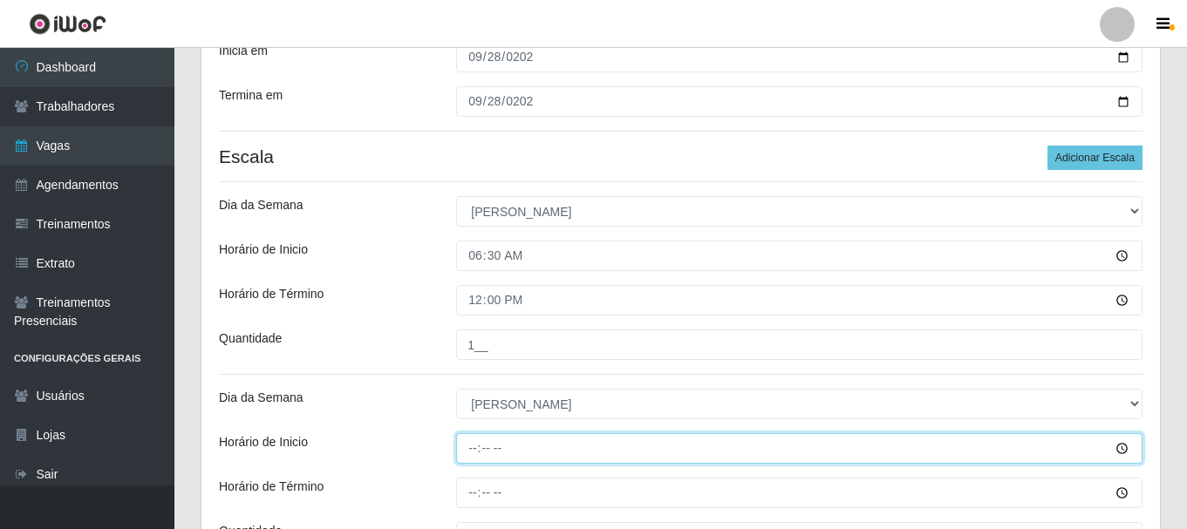
click at [476, 454] on input "Horário de Inicio" at bounding box center [799, 448] width 686 height 31
type input "09:00"
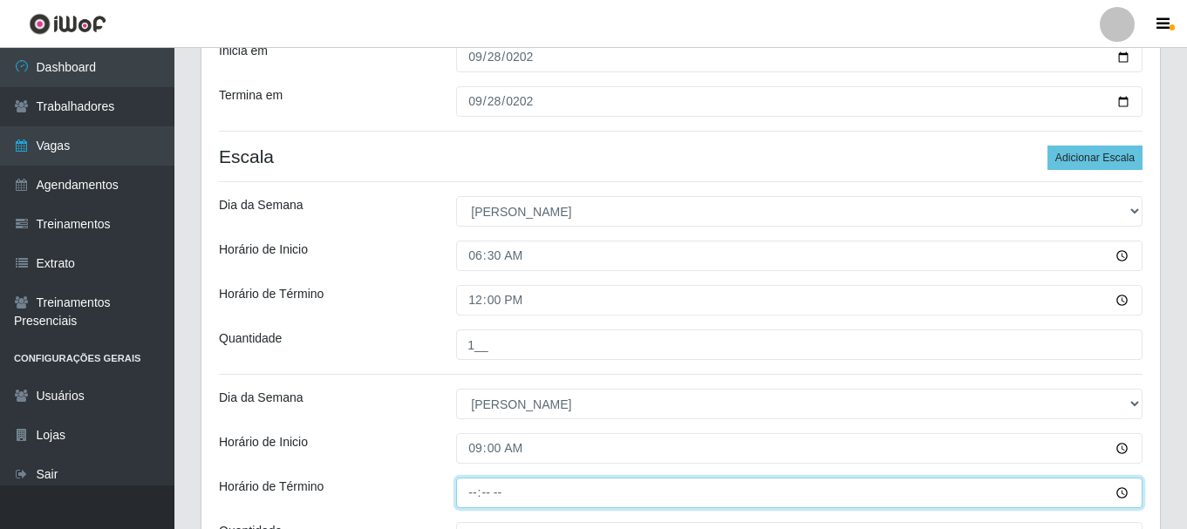
type input "15:00"
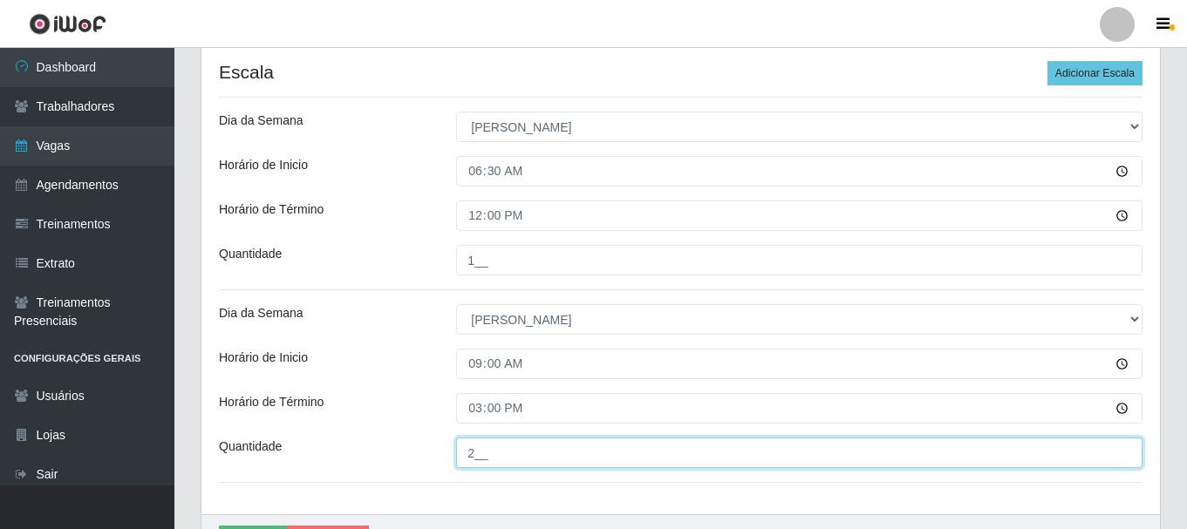
scroll to position [188, 0]
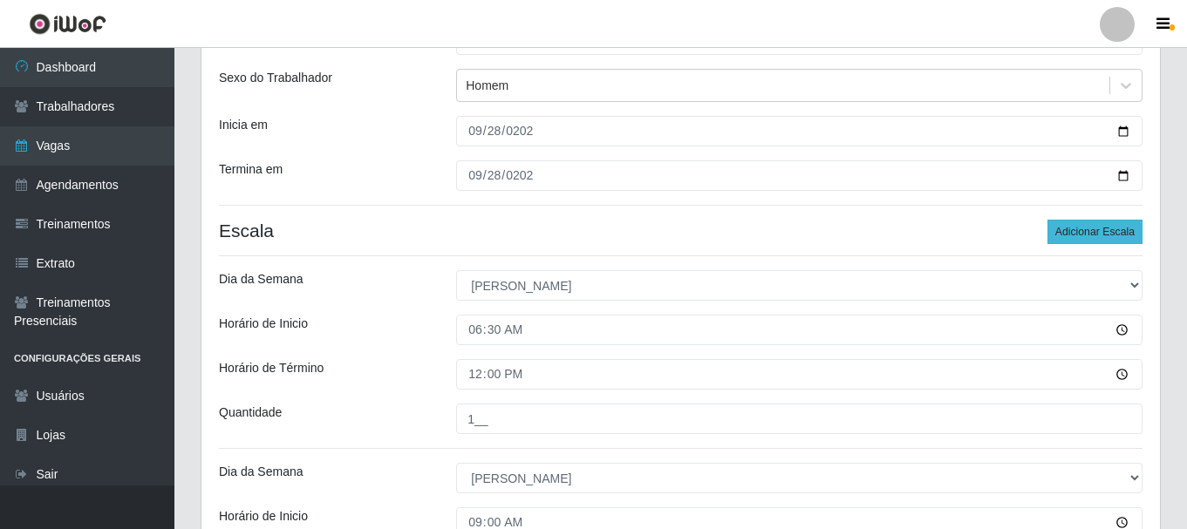
type input "2__"
click at [1075, 232] on button "Adicionar Escala" at bounding box center [1094, 232] width 95 height 24
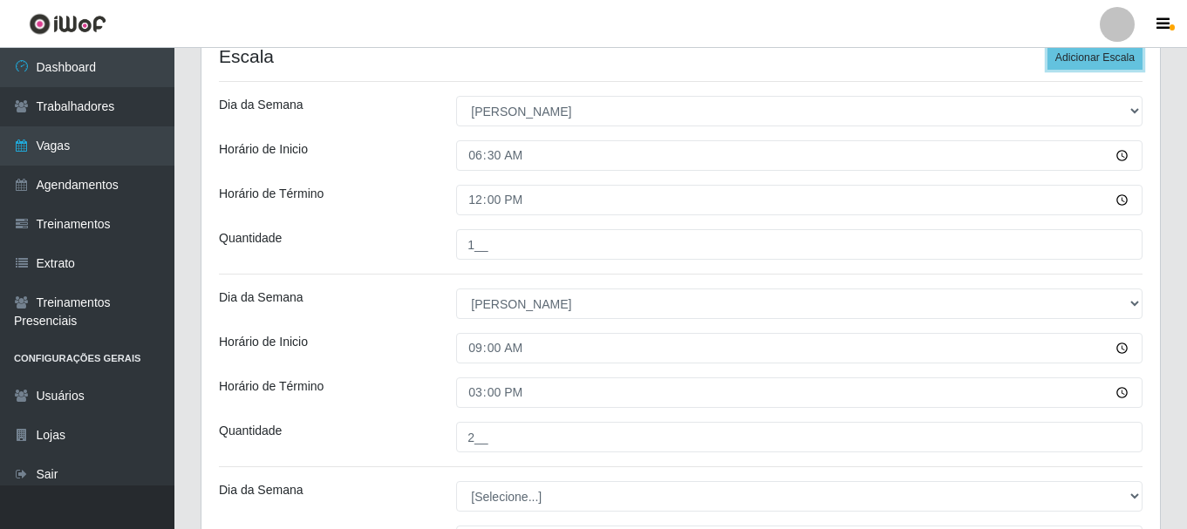
scroll to position [449, 0]
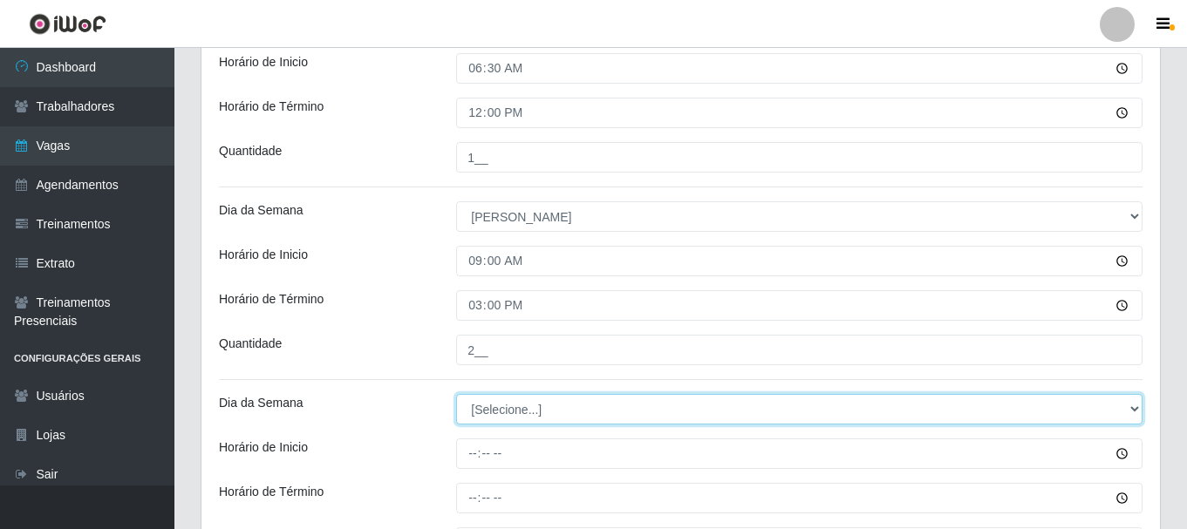
click at [524, 409] on select "[Selecione...] Segunda Terça Quarta Quinta Sexta Sábado Domingo" at bounding box center [799, 409] width 686 height 31
select select "0"
click at [456, 394] on select "[Selecione...] Segunda Terça Quarta Quinta Sexta Sábado Domingo" at bounding box center [799, 409] width 686 height 31
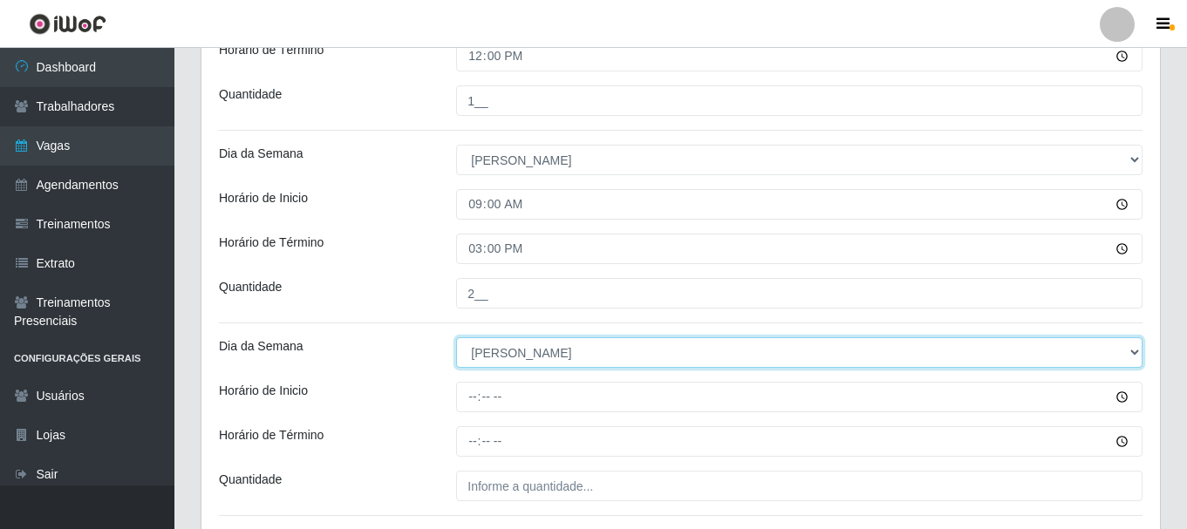
scroll to position [536, 0]
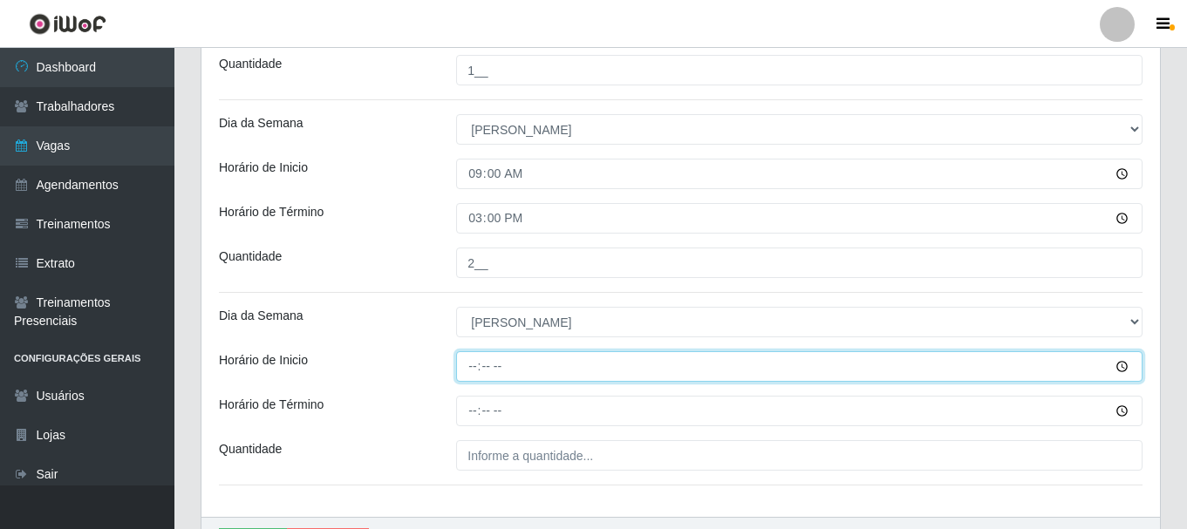
click at [478, 370] on input "Horário de Inicio" at bounding box center [799, 366] width 686 height 31
click at [481, 366] on input "15:00" at bounding box center [799, 366] width 686 height 31
type input "14:00"
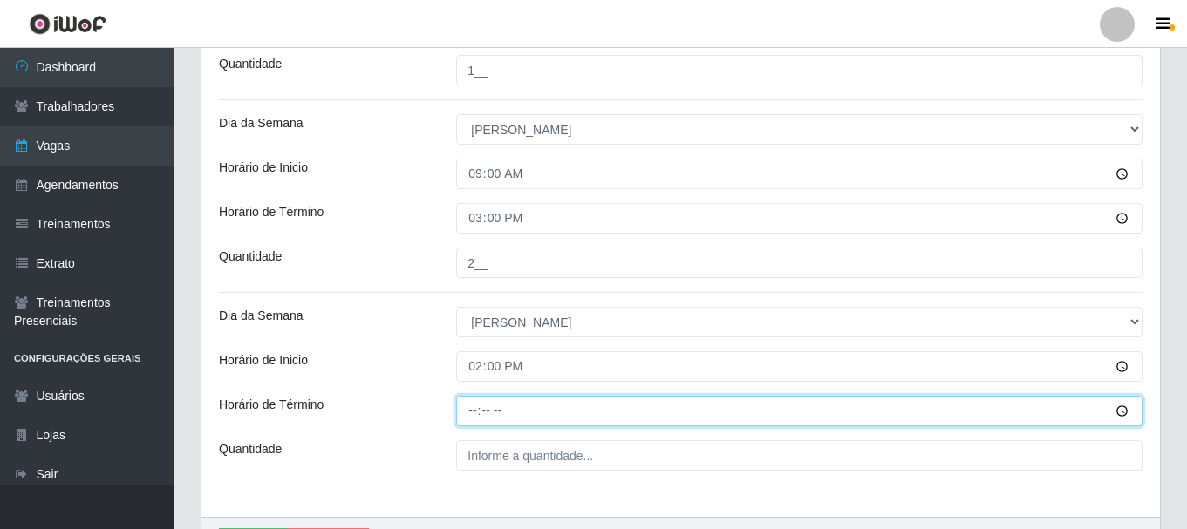
click at [474, 407] on input "Horário de Término" at bounding box center [799, 411] width 686 height 31
type input "19:20"
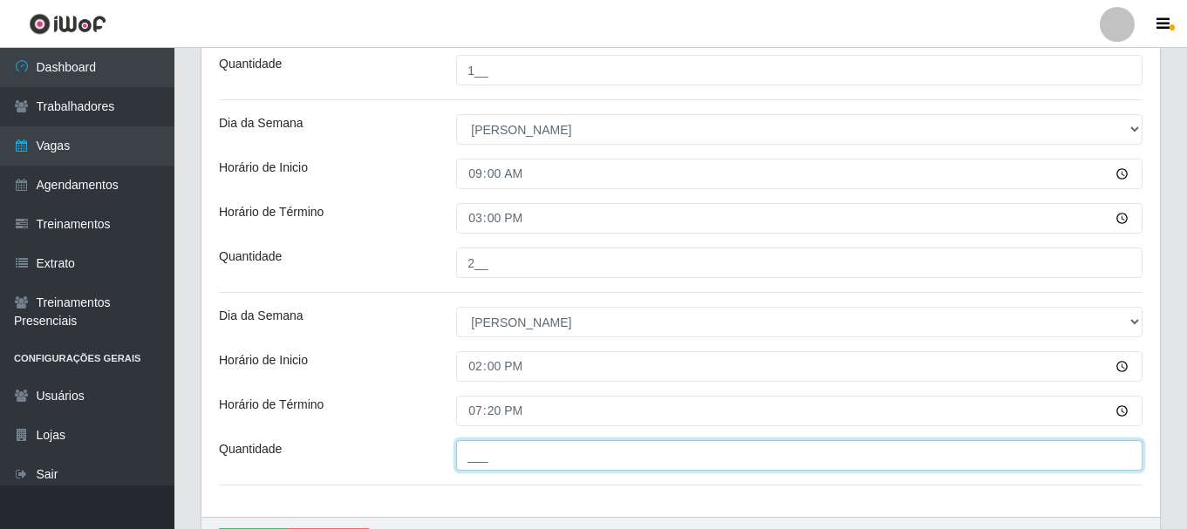
click at [493, 449] on input "___" at bounding box center [799, 455] width 686 height 31
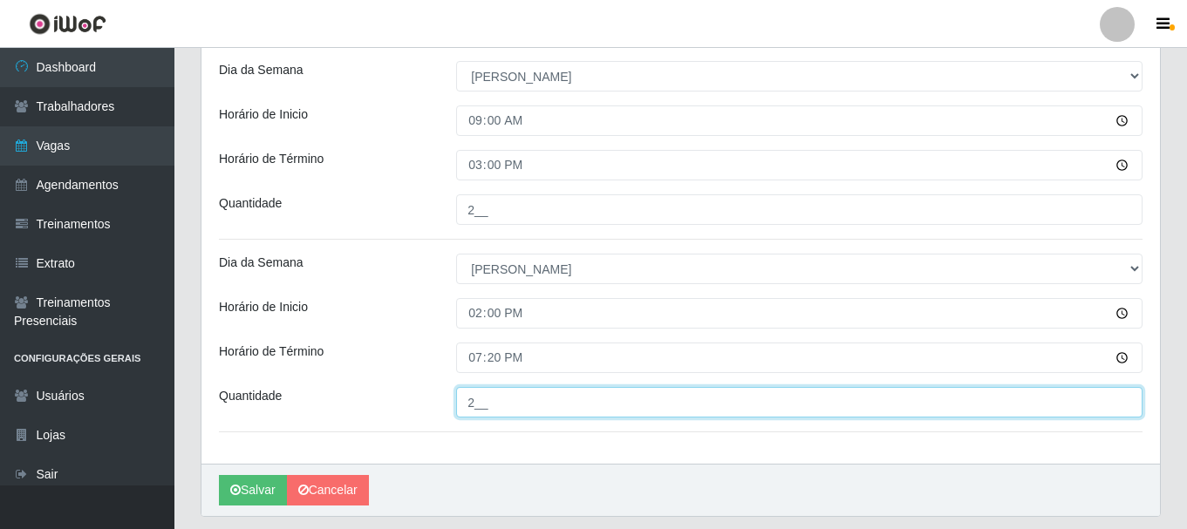
scroll to position [642, 0]
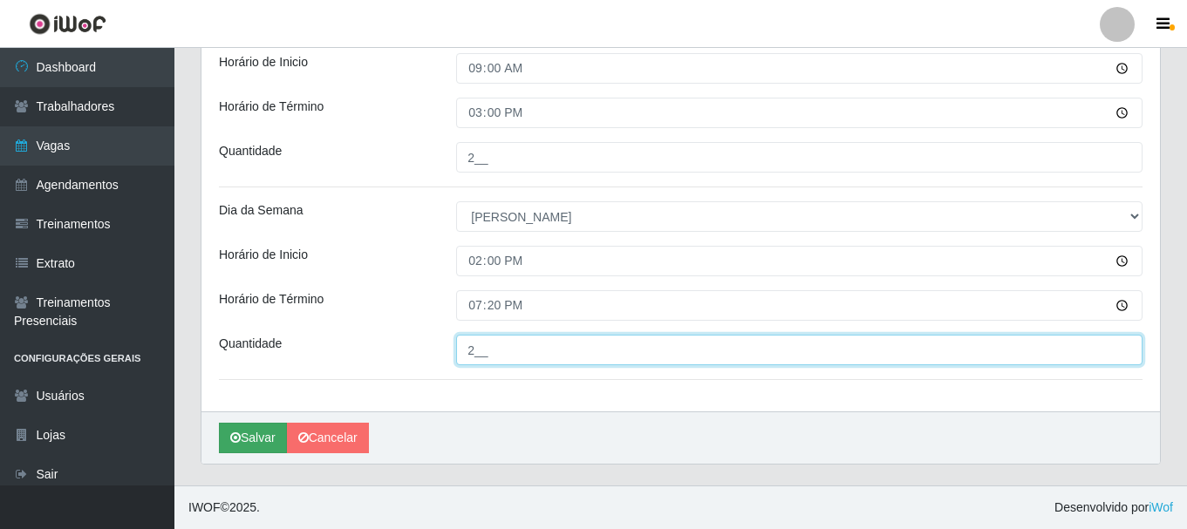
type input "2__"
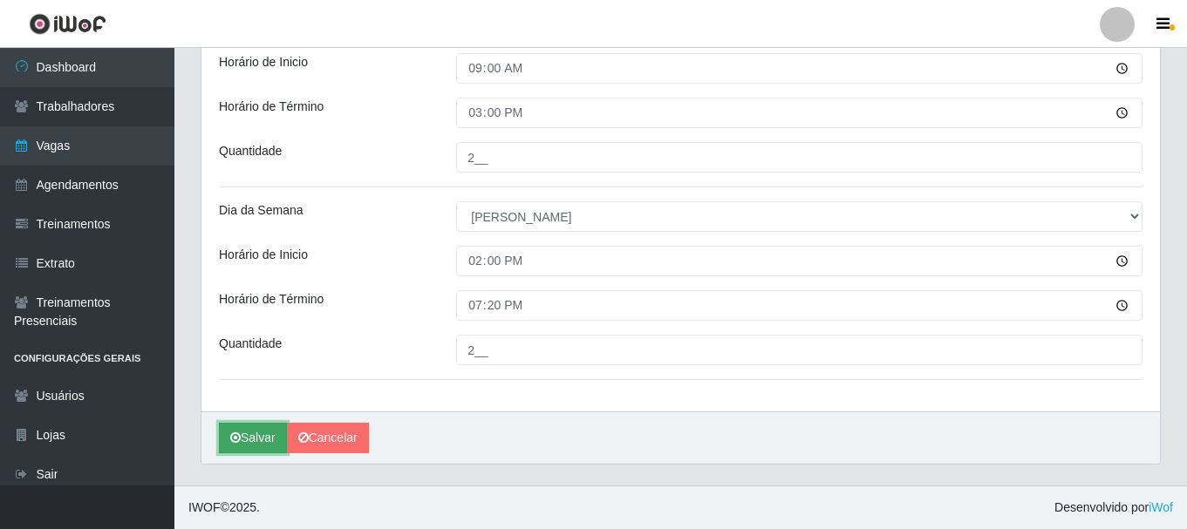
click at [260, 442] on button "Salvar" at bounding box center [253, 438] width 68 height 31
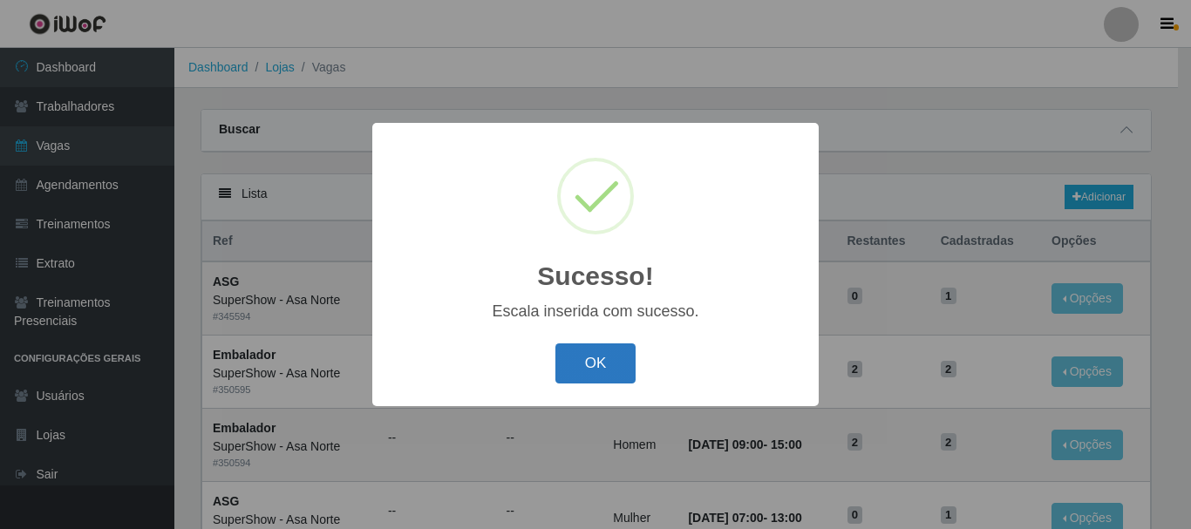
click at [613, 353] on button "OK" at bounding box center [596, 364] width 81 height 41
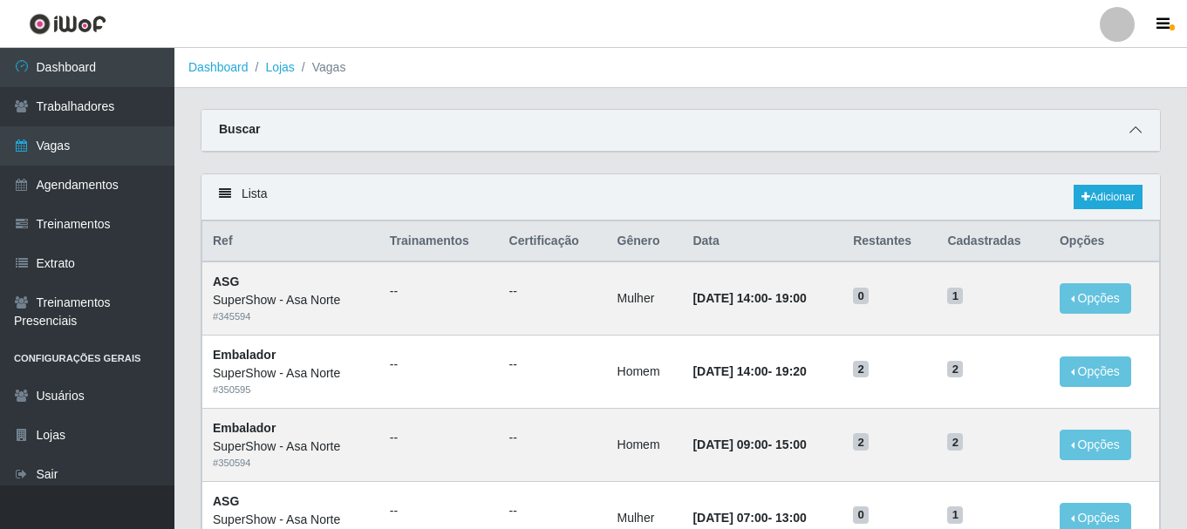
click at [1141, 127] on icon at bounding box center [1135, 130] width 12 height 12
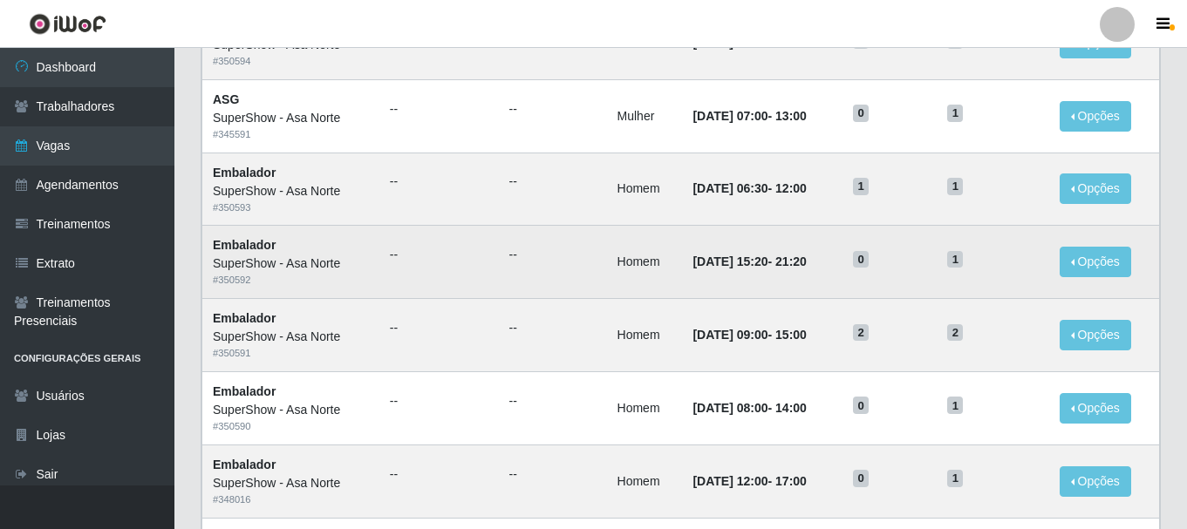
scroll to position [698, 0]
